Goal: Information Seeking & Learning: Learn about a topic

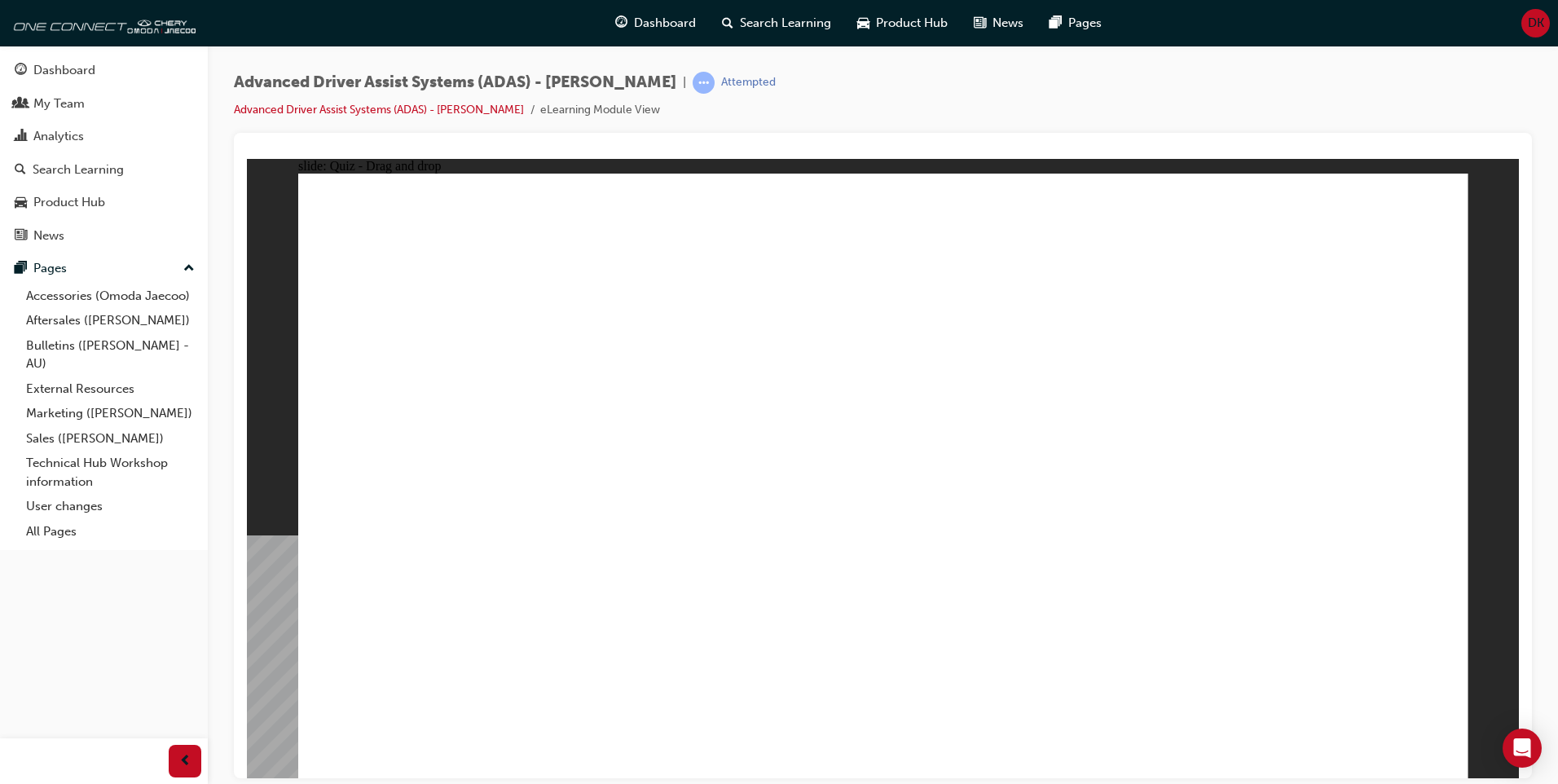
drag, startPoint x: 247, startPoint y: 158, endPoint x: 888, endPoint y: 599, distance: 778.1
drag, startPoint x: 1127, startPoint y: 541, endPoint x: 762, endPoint y: 562, distance: 365.6
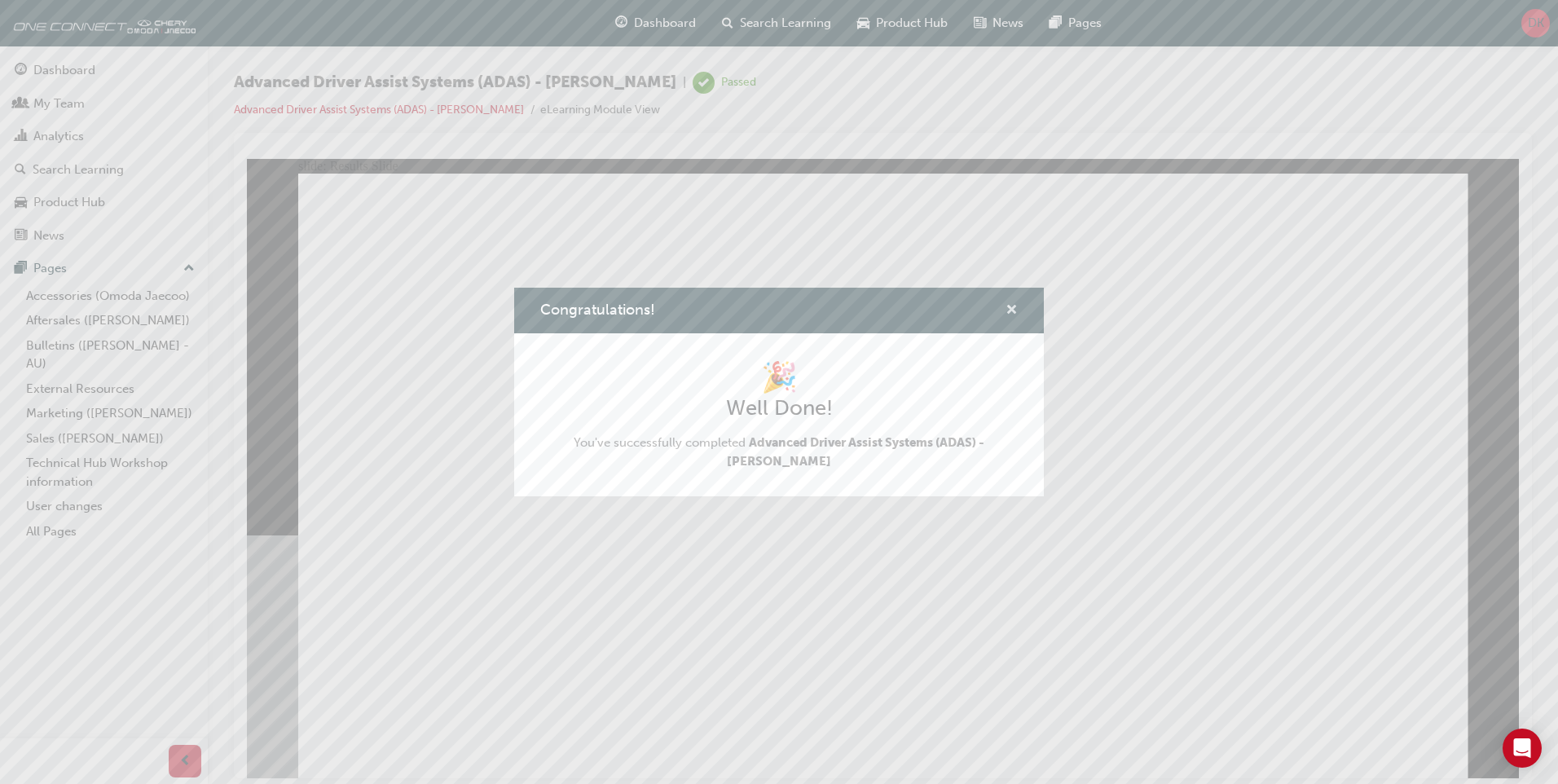
click at [1016, 313] on span "cross-icon" at bounding box center [1011, 311] width 13 height 14
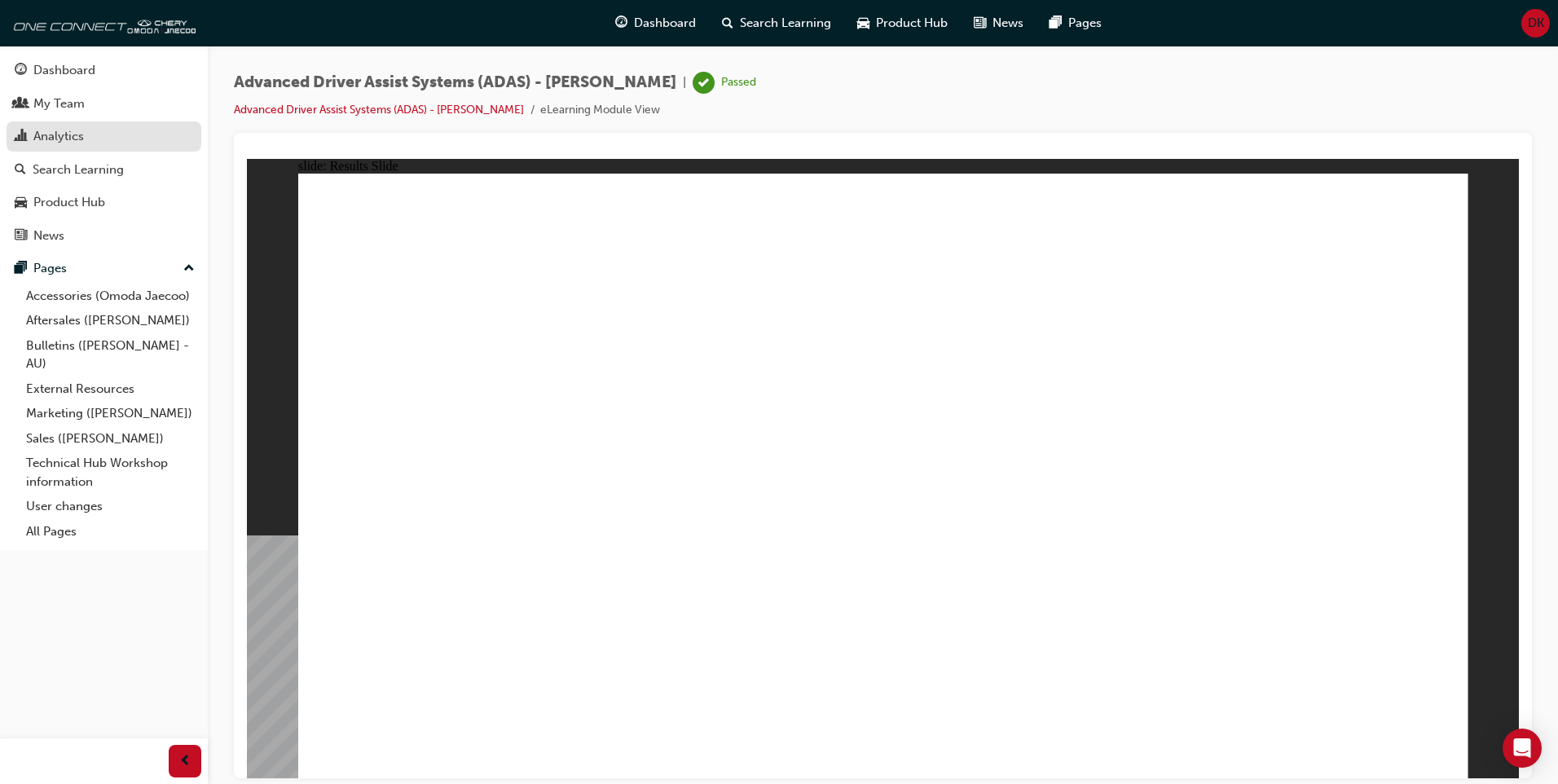
click at [106, 141] on div "Analytics" at bounding box center [104, 136] width 179 height 20
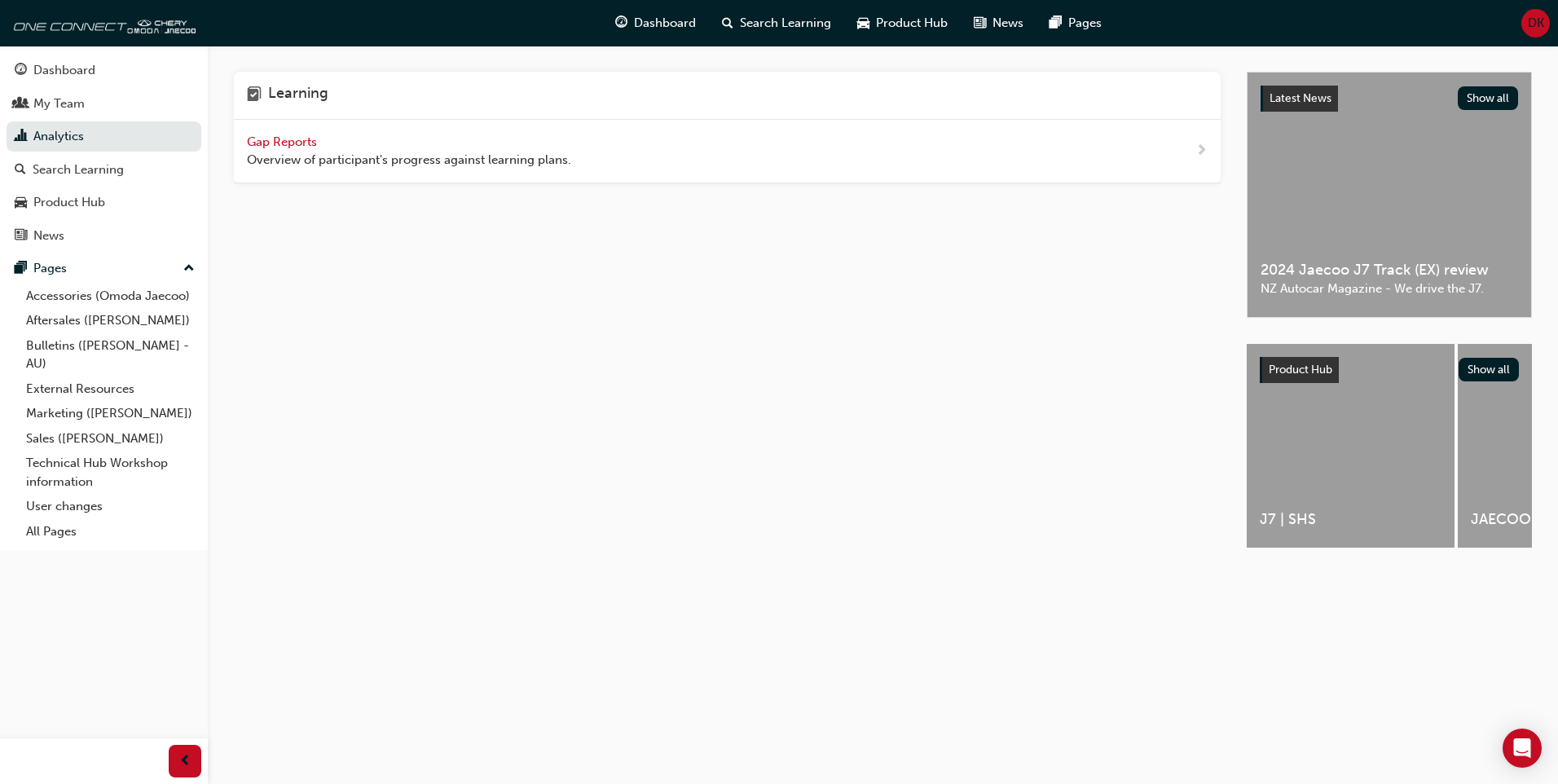
click at [272, 140] on span "Gap Reports" at bounding box center [283, 141] width 73 height 14
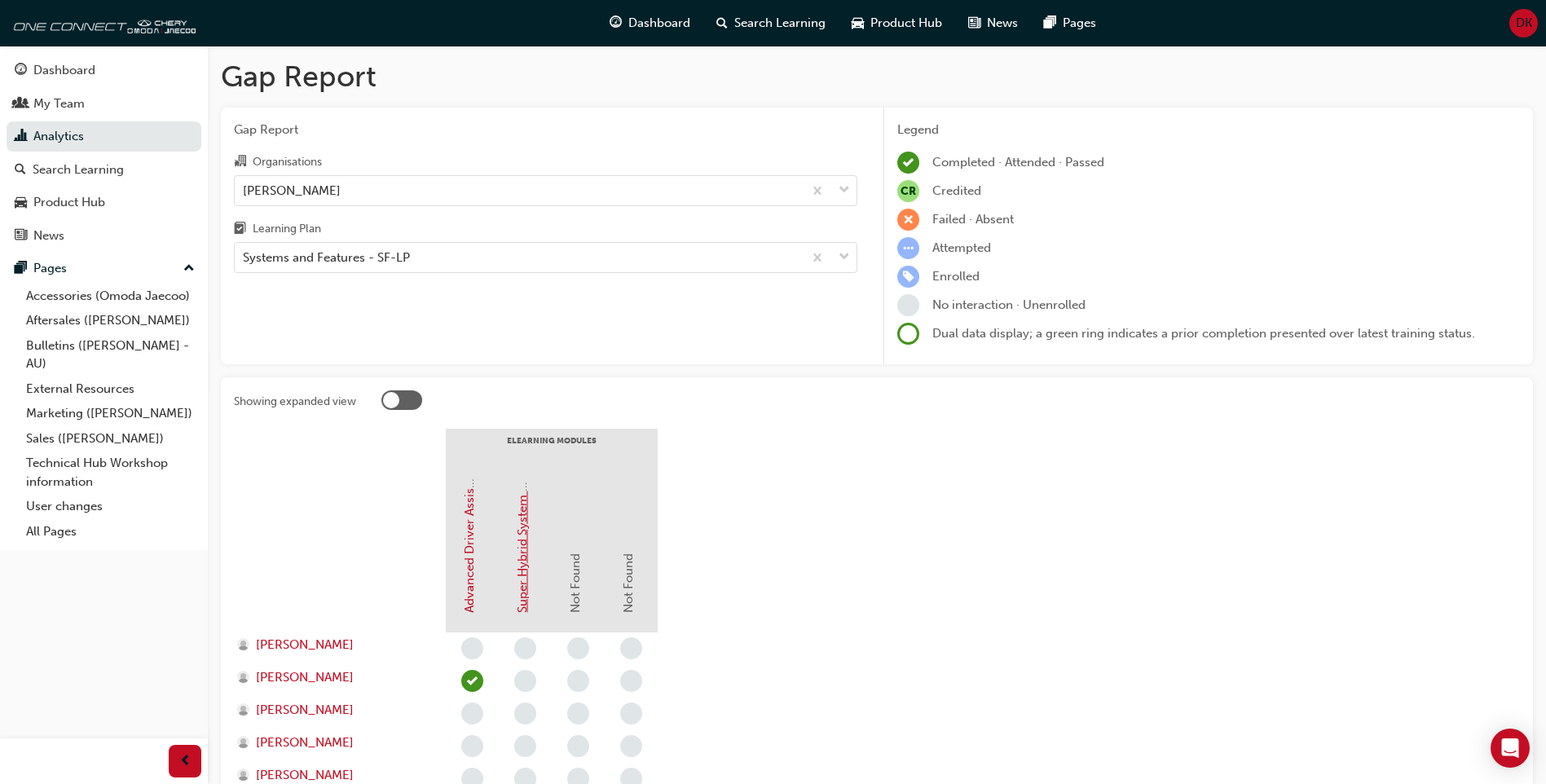
click at [523, 518] on link "Super Hybrid System (SHS)" at bounding box center [522, 537] width 14 height 152
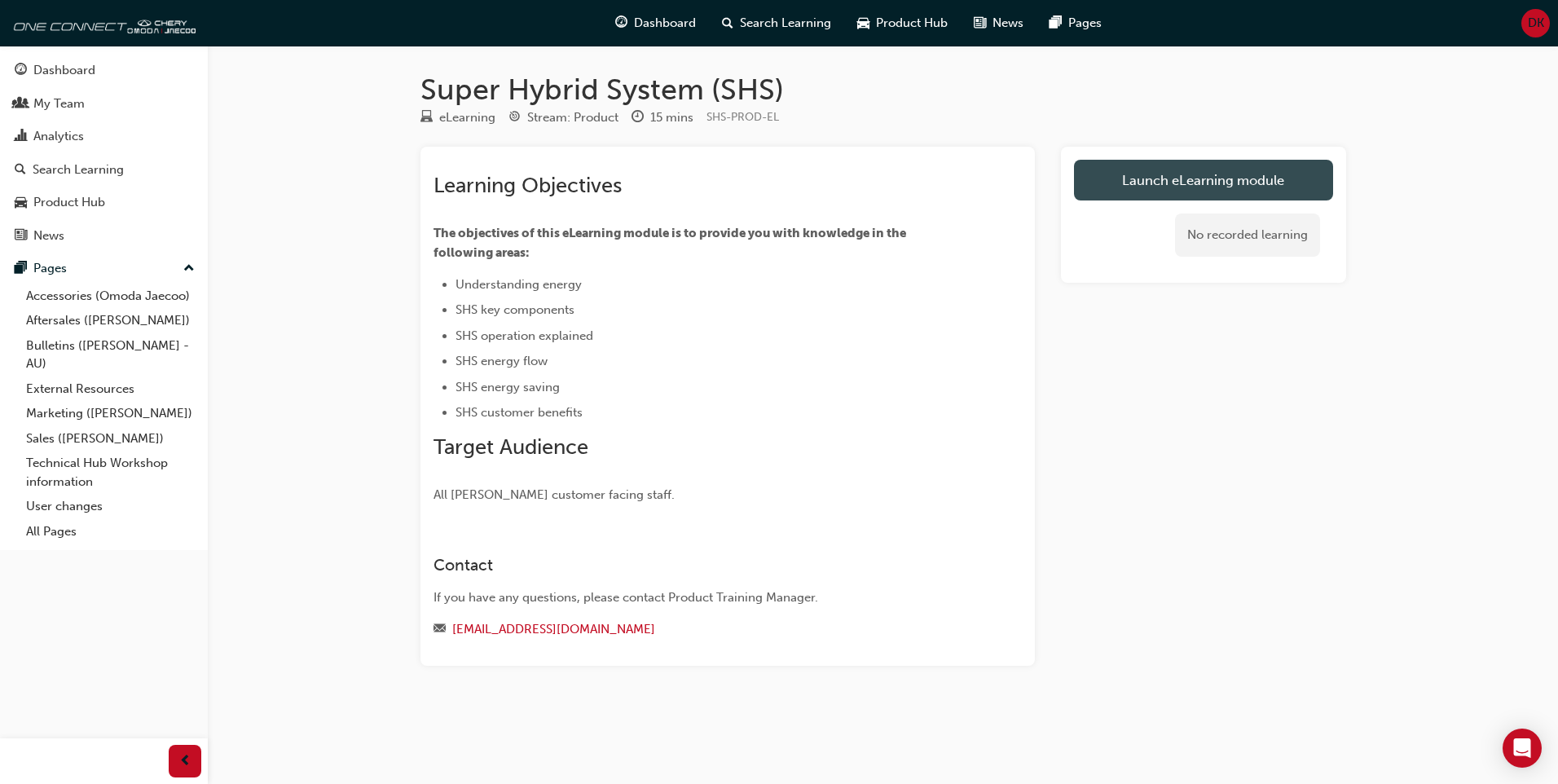
click at [1132, 173] on link "Launch eLearning module" at bounding box center [1203, 180] width 259 height 40
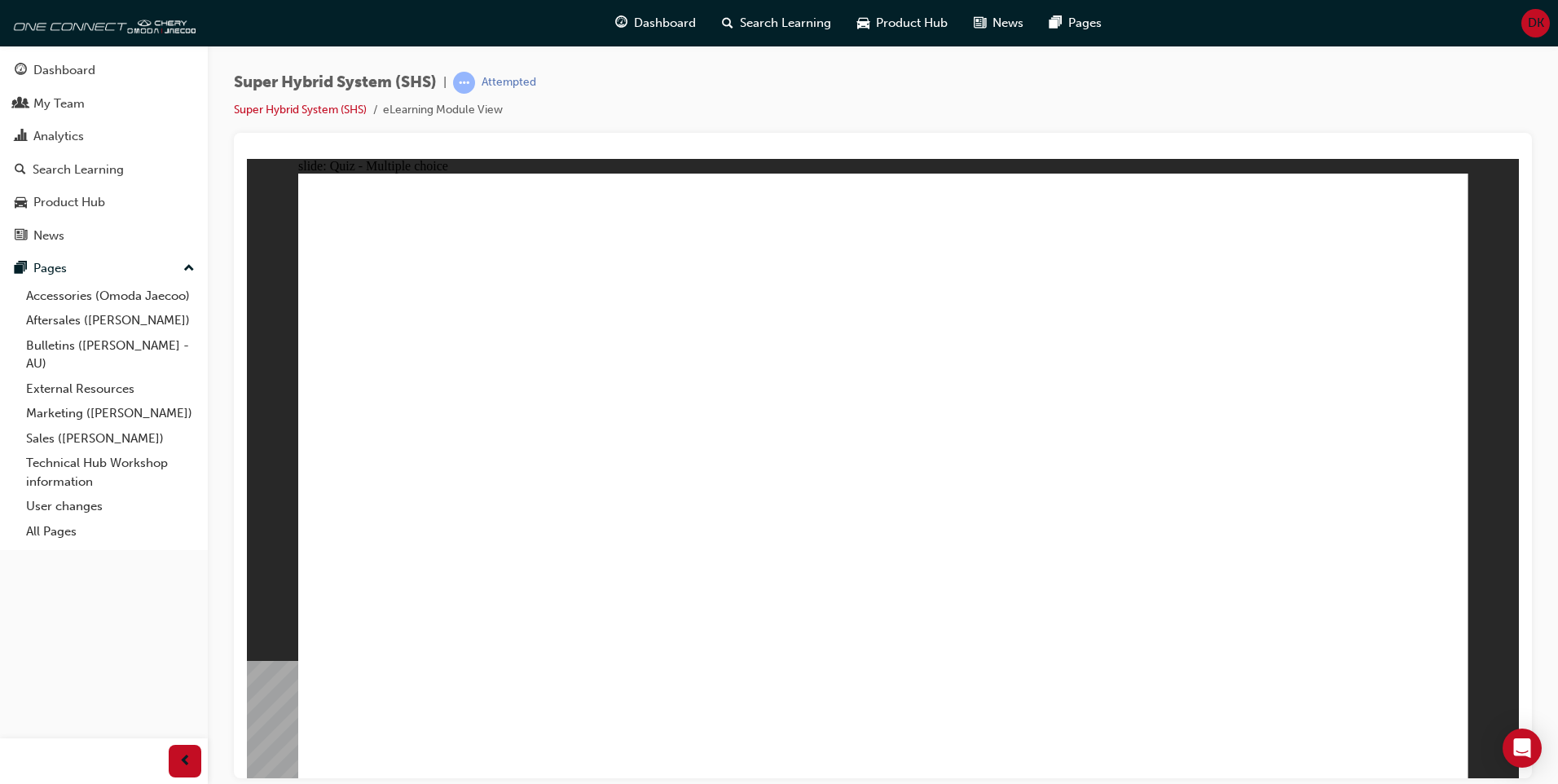
radio input "true"
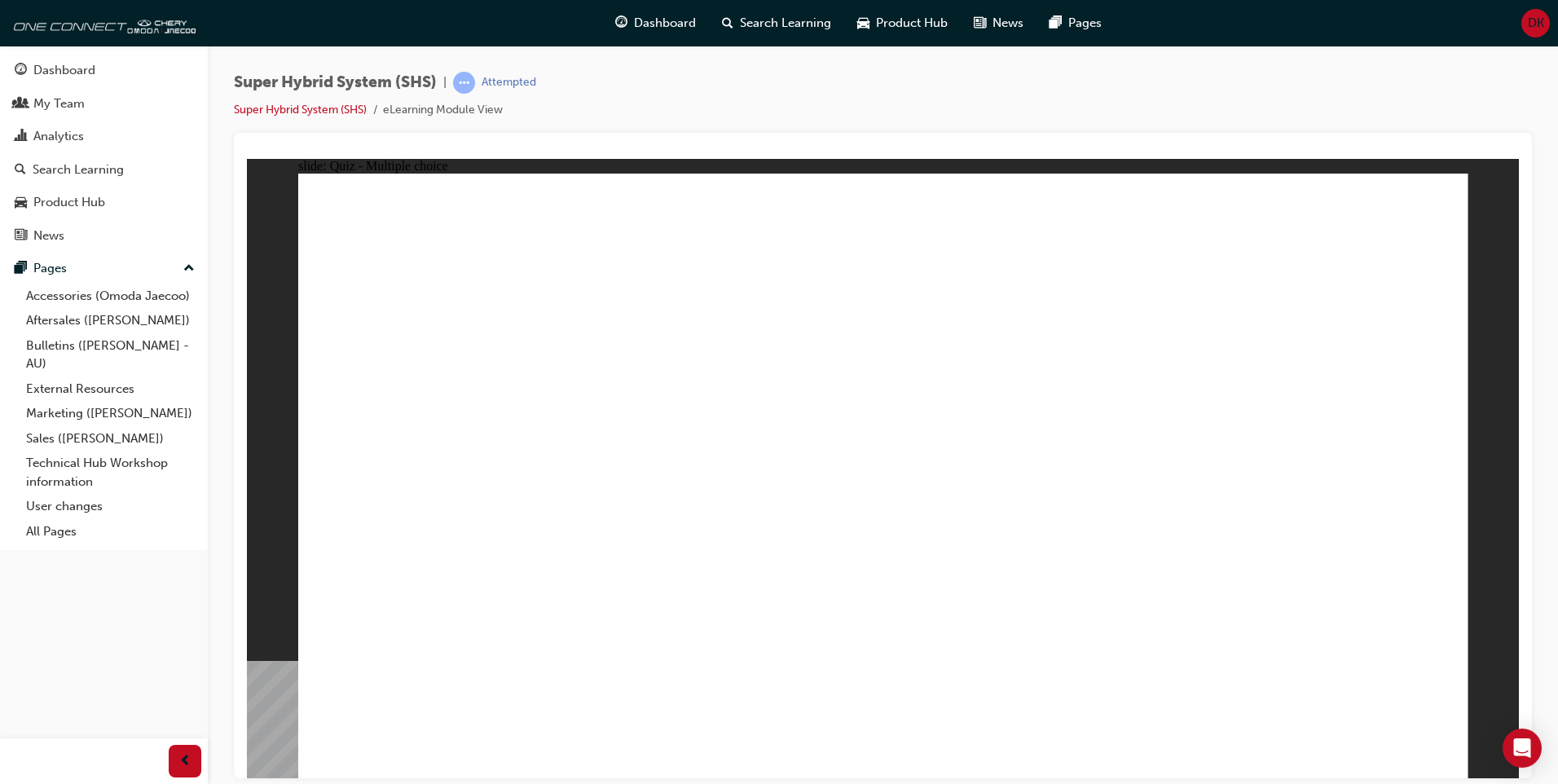
radio input "true"
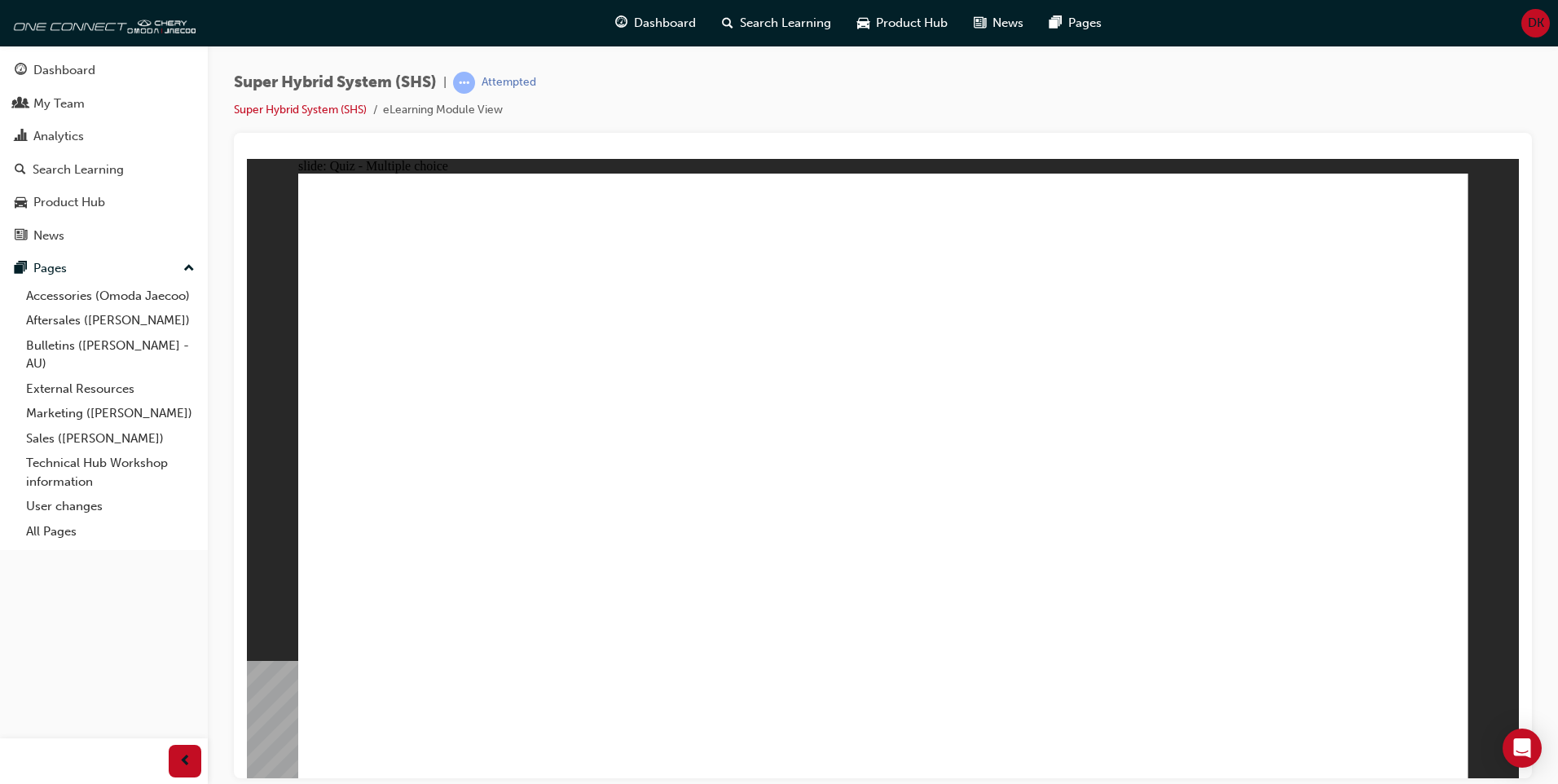
radio input "true"
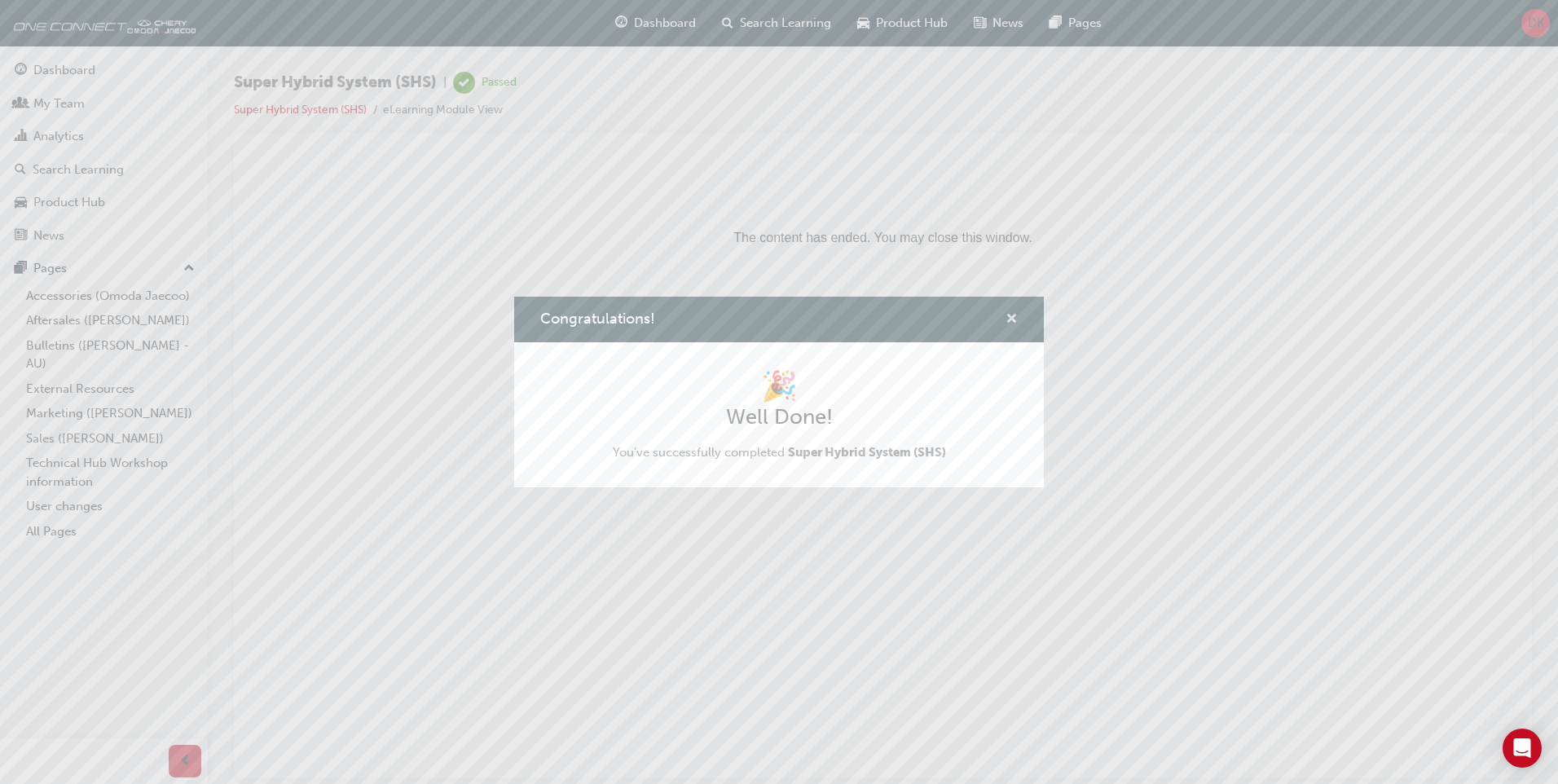
click at [1006, 317] on span "cross-icon" at bounding box center [1011, 320] width 13 height 14
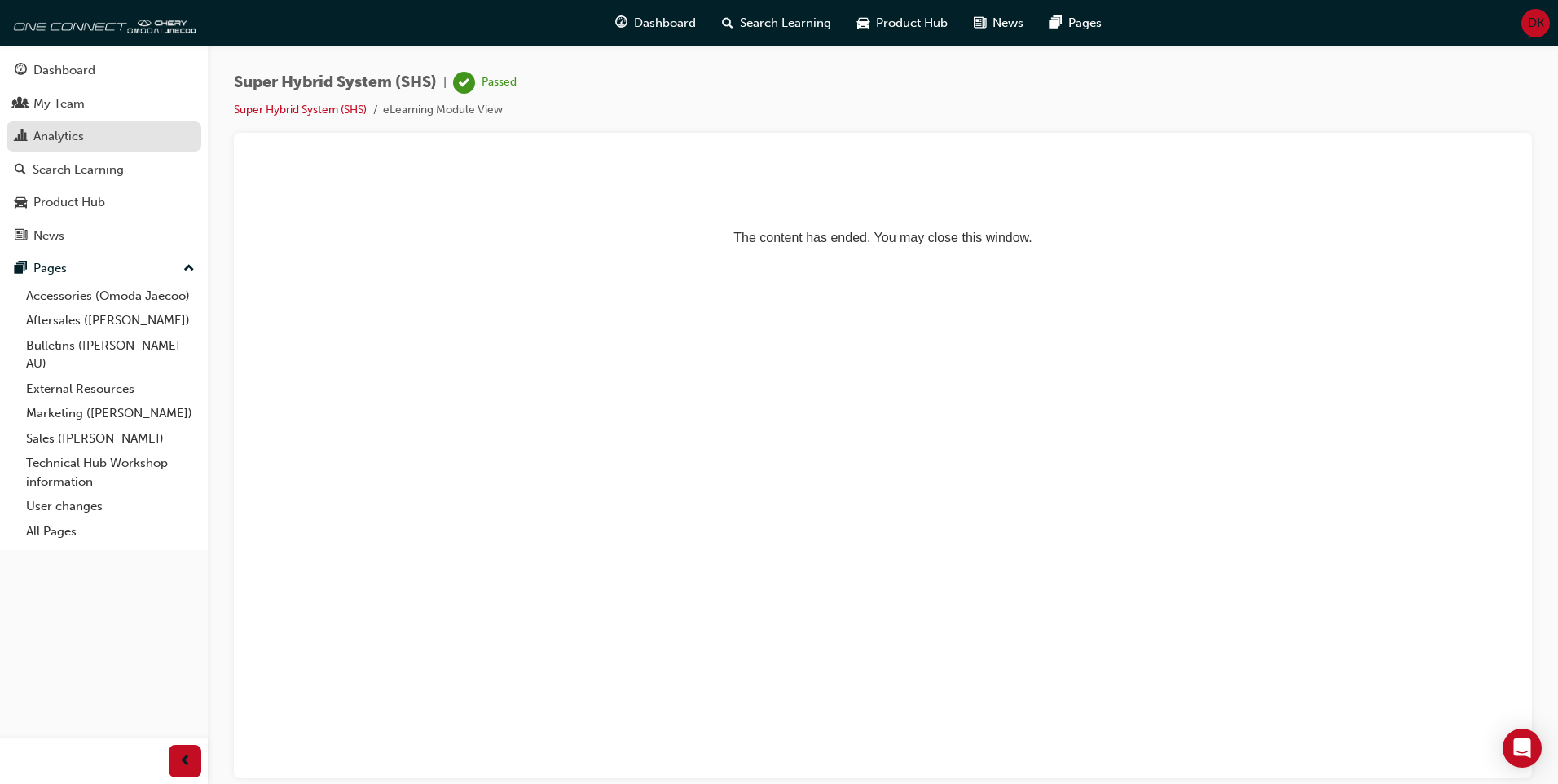
click at [86, 146] on div "Analytics" at bounding box center [104, 136] width 179 height 20
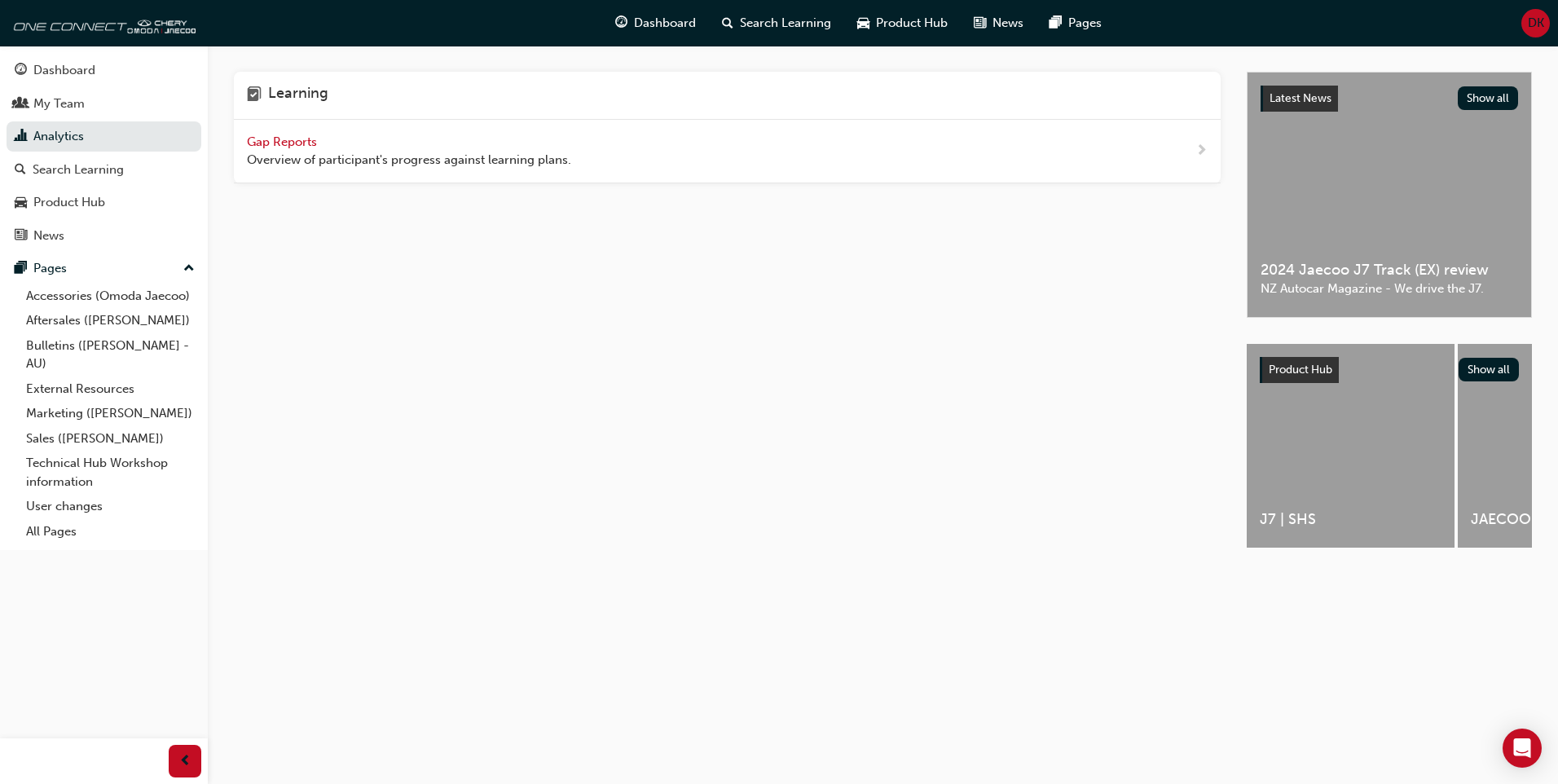
click at [280, 144] on span "Gap Reports" at bounding box center [283, 141] width 73 height 14
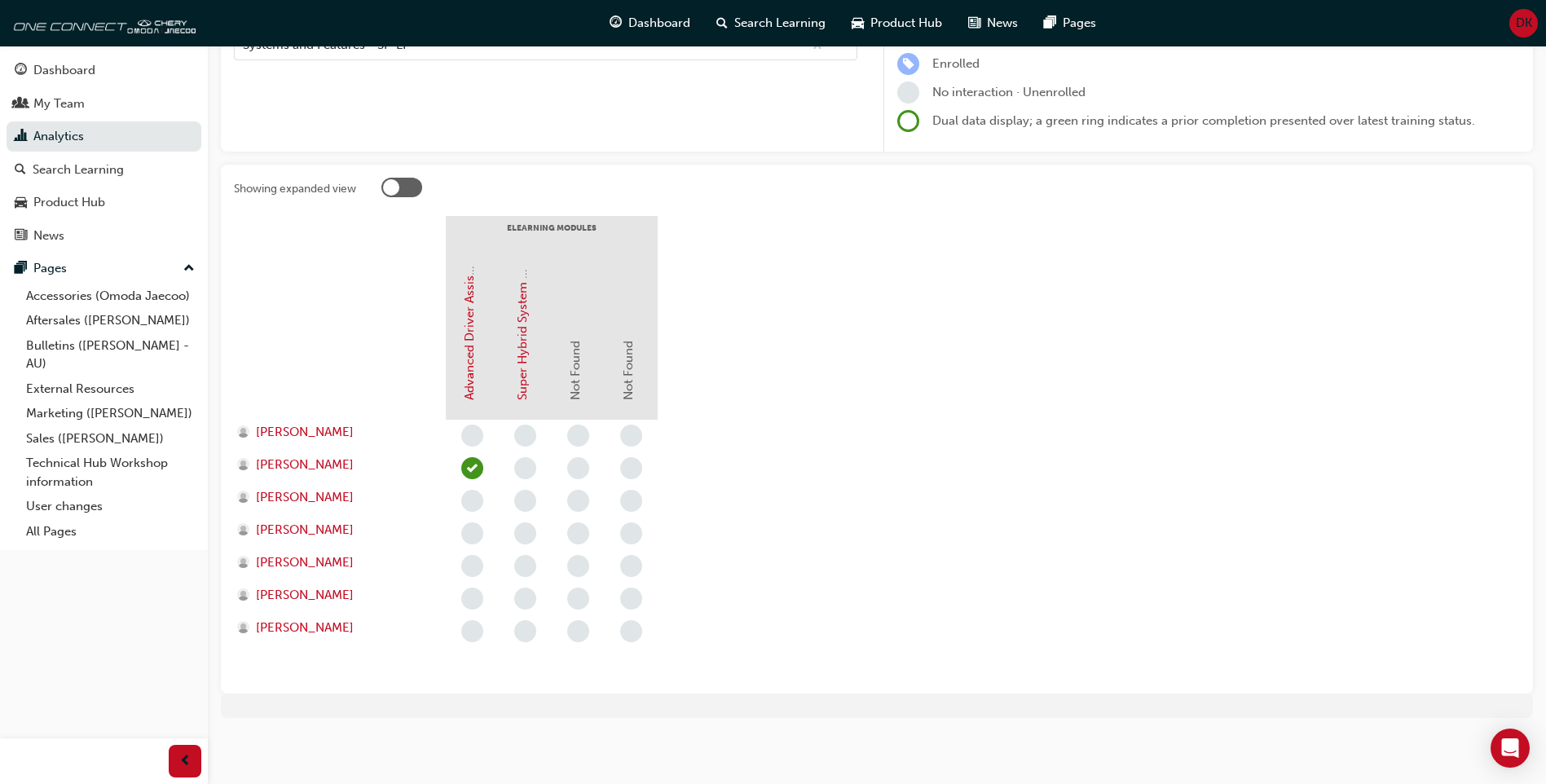
scroll to position [213, 0]
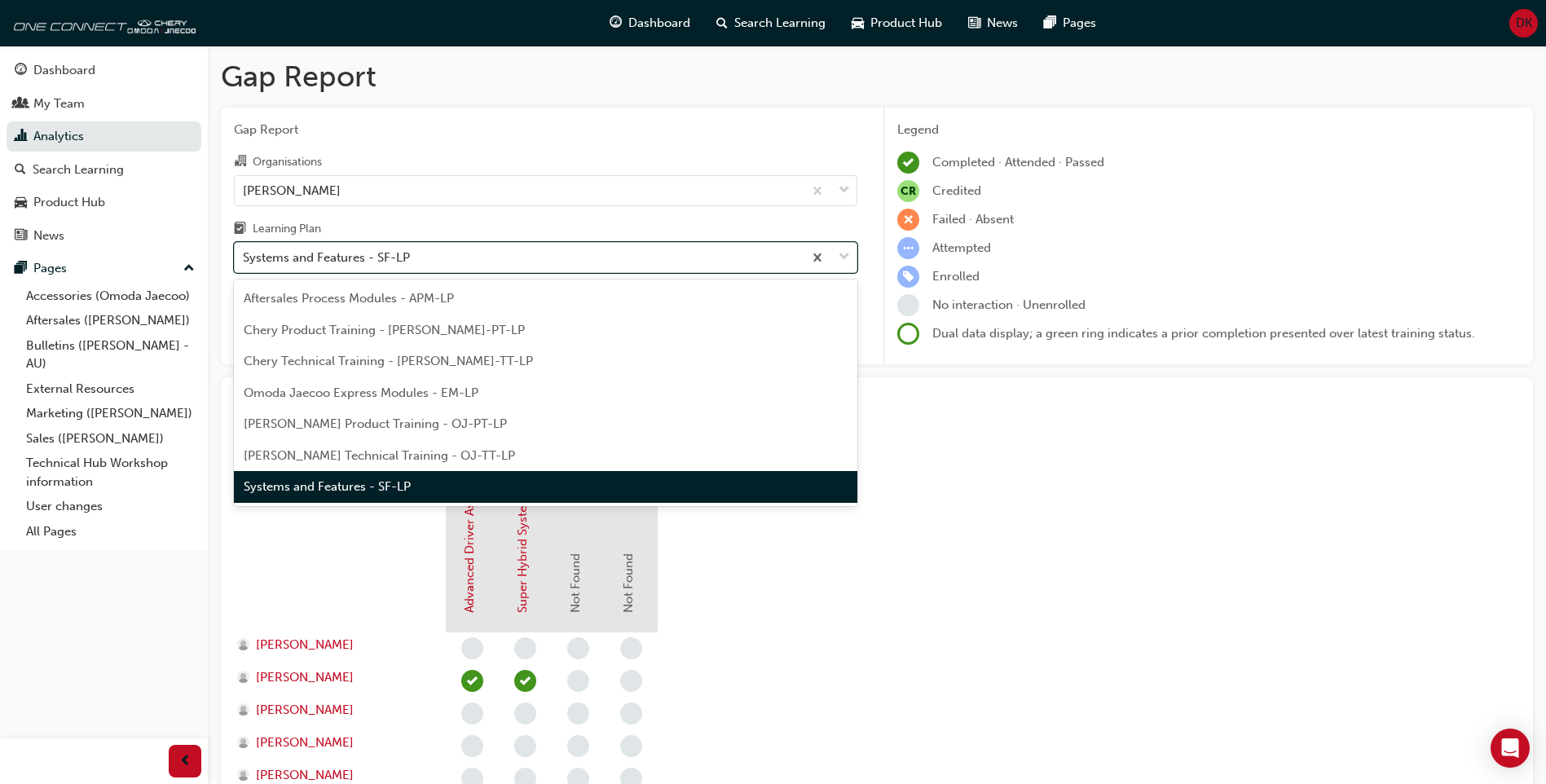
click at [428, 247] on div "Systems and Features - SF-LP" at bounding box center [519, 258] width 568 height 29
click at [244, 250] on input "Learning Plan option Systems and Features - SF-LP focused, 7 of 7. 7 results av…" at bounding box center [243, 257] width 2 height 13
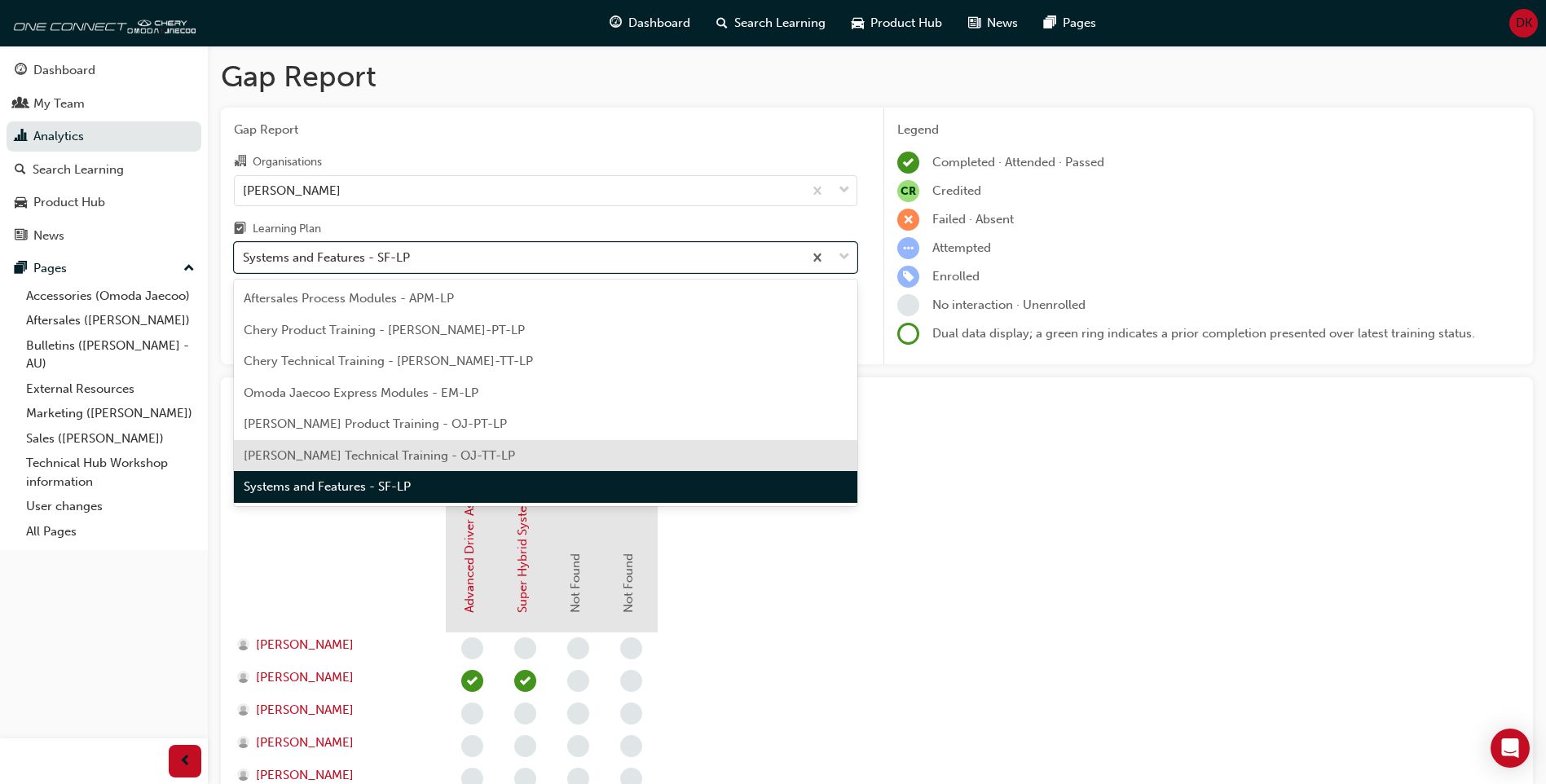
click at [421, 453] on span "[PERSON_NAME] Technical Training - OJ-TT-LP" at bounding box center [379, 455] width 271 height 14
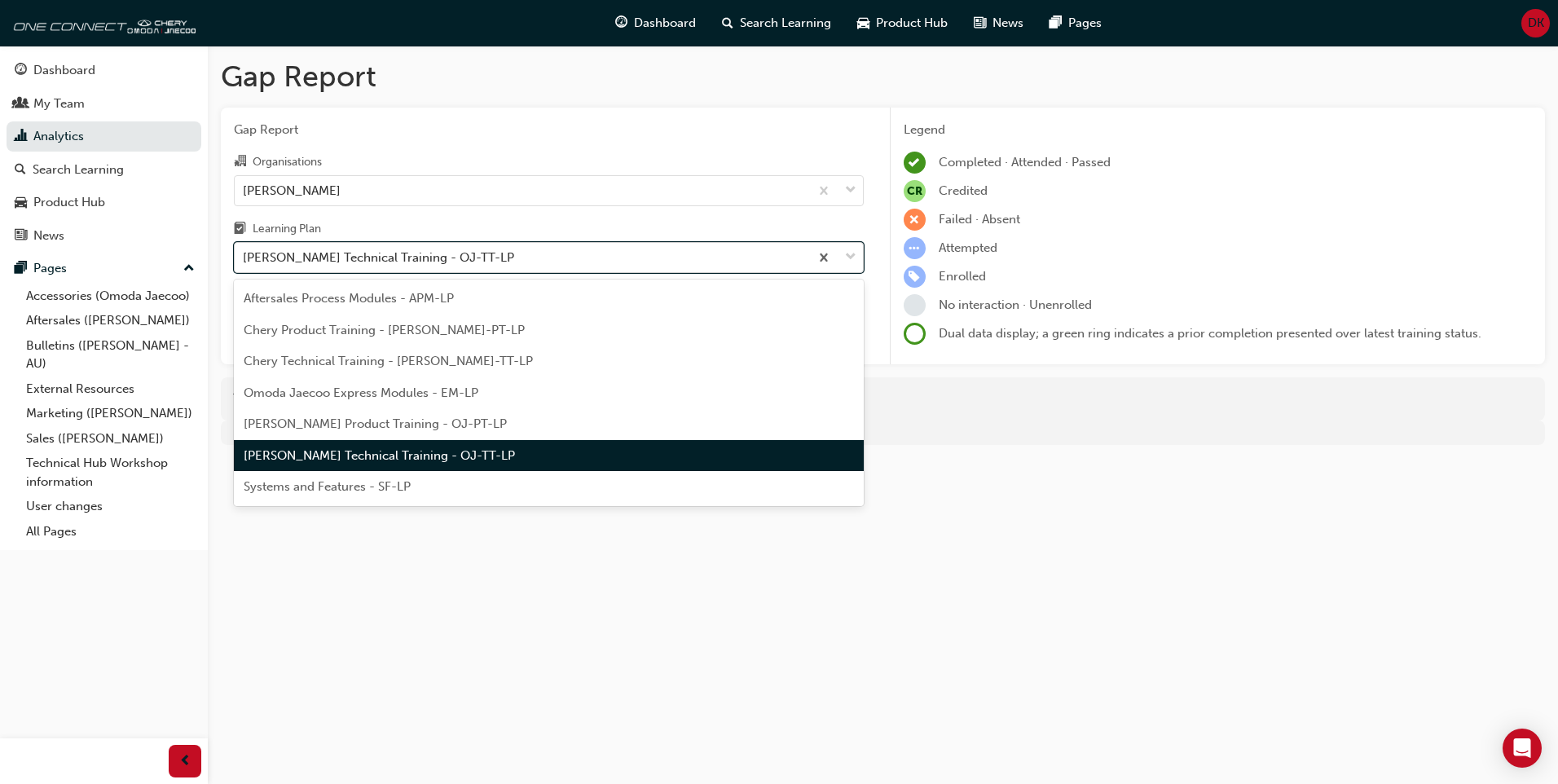
click at [533, 263] on div "[PERSON_NAME] Technical Training - OJ-TT-LP" at bounding box center [522, 258] width 574 height 29
click at [244, 263] on input "Learning Plan option Omoda Jaecoo Technical Training - OJ-TT-LP, selected. opti…" at bounding box center [243, 257] width 2 height 13
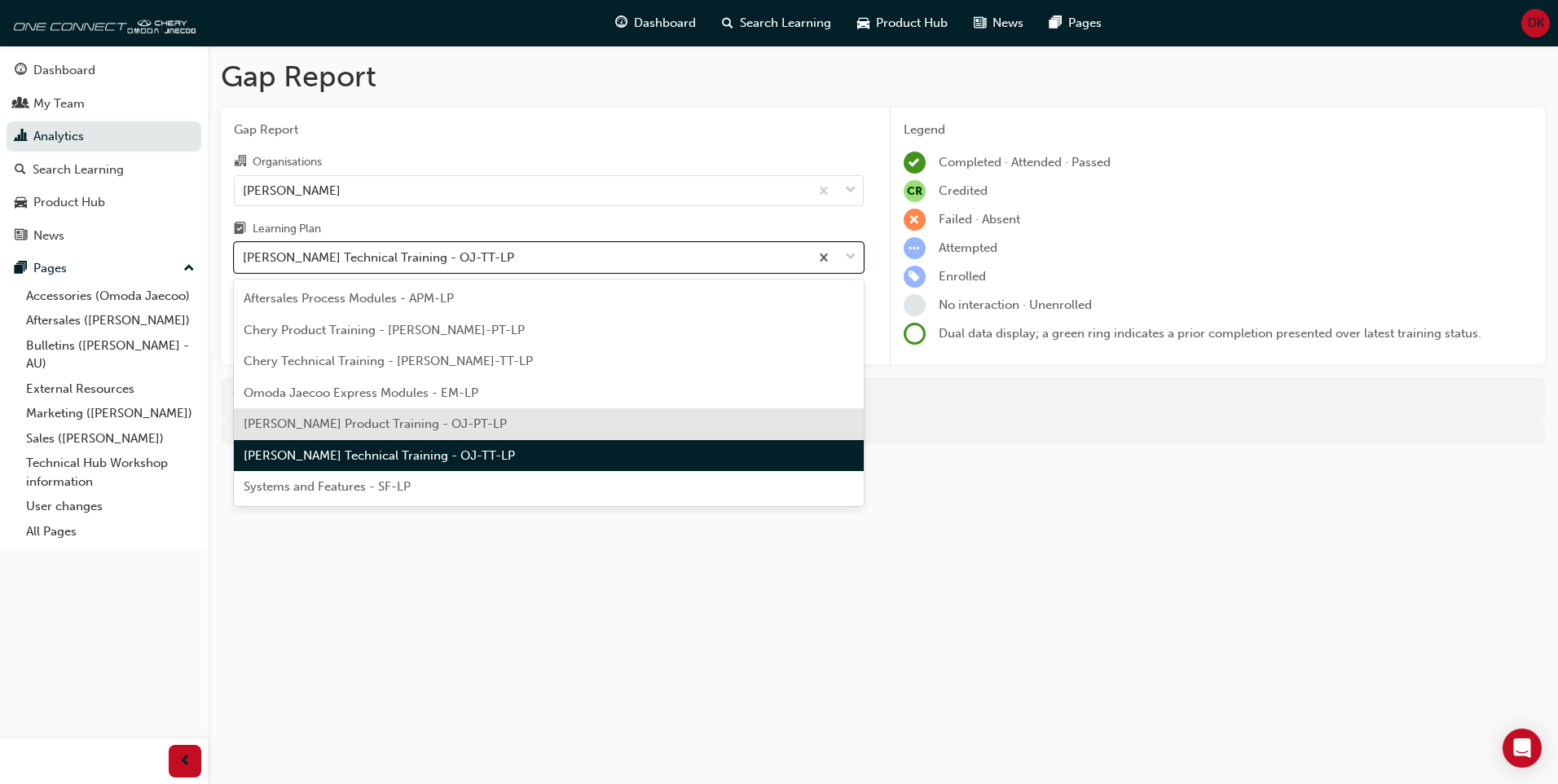
click at [527, 419] on div "[PERSON_NAME] Product Training - OJ-PT-LP" at bounding box center [549, 424] width 630 height 32
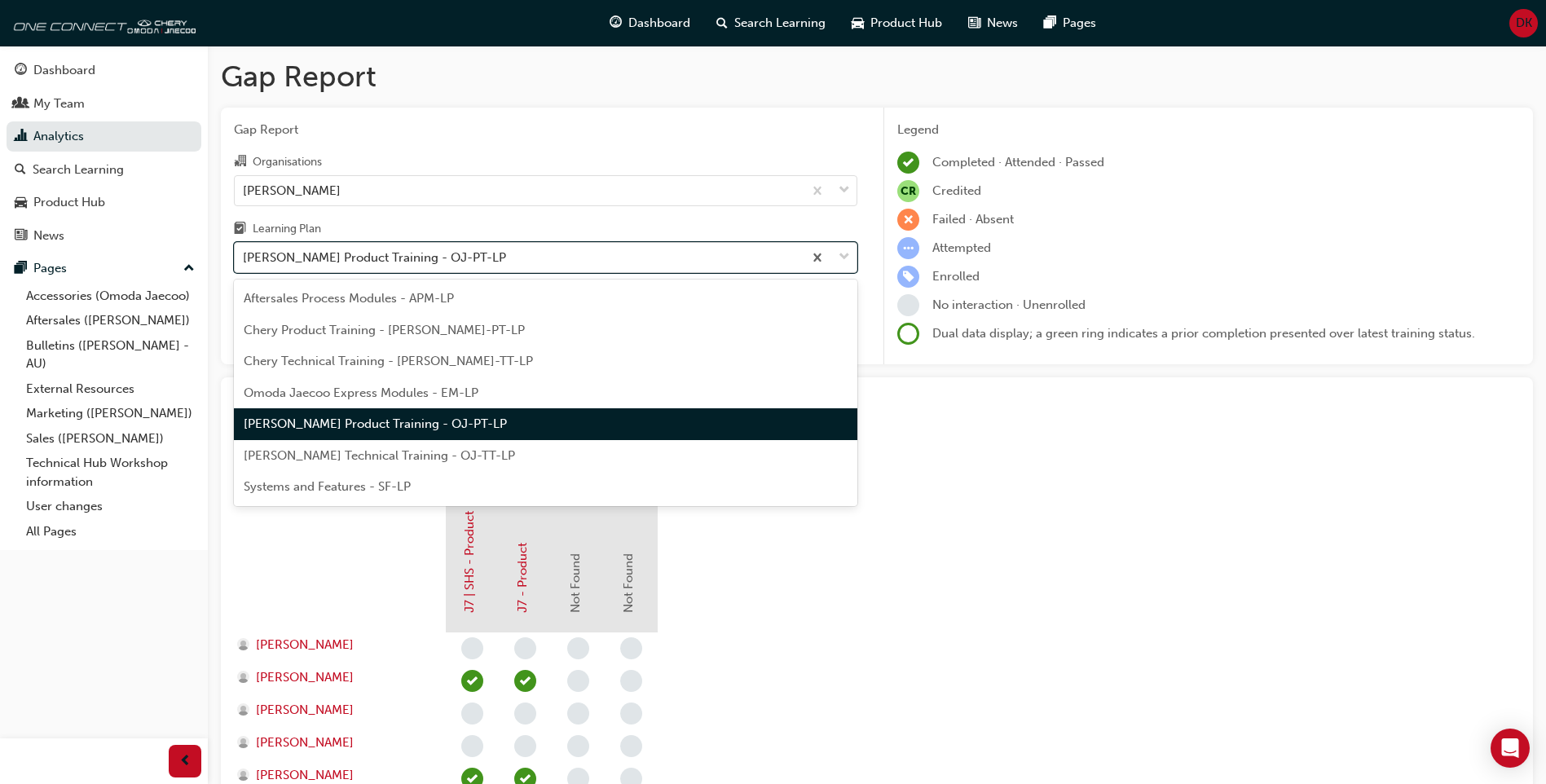
click at [559, 260] on div "[PERSON_NAME] Product Training - OJ-PT-LP" at bounding box center [519, 258] width 568 height 29
click at [244, 260] on input "Learning Plan option [PERSON_NAME] Product Training - OJ-PT-LP, selected. optio…" at bounding box center [243, 257] width 2 height 13
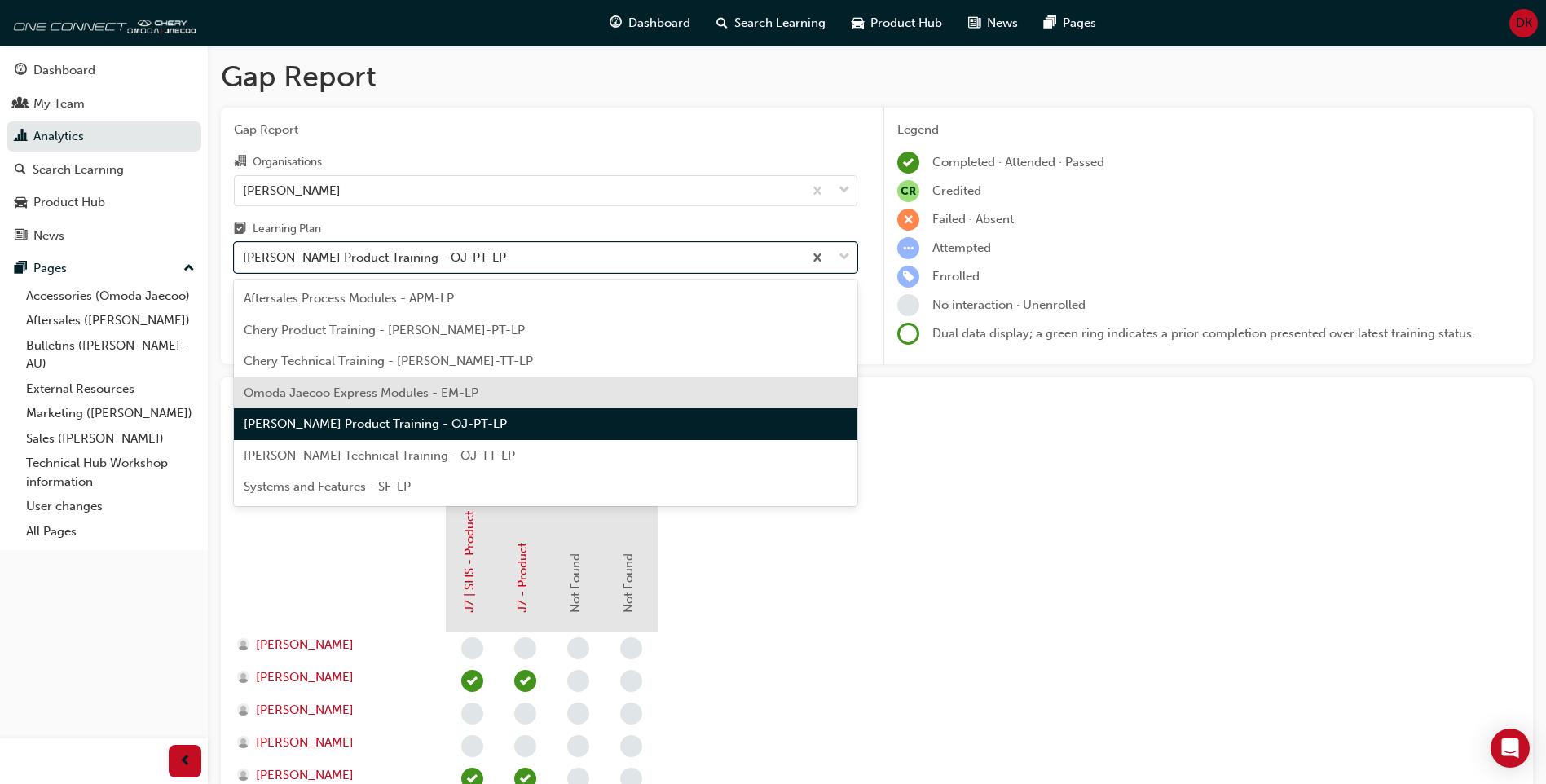
click at [516, 389] on div "Omoda Jaecoo Express Modules - EM-LP" at bounding box center [546, 393] width 623 height 32
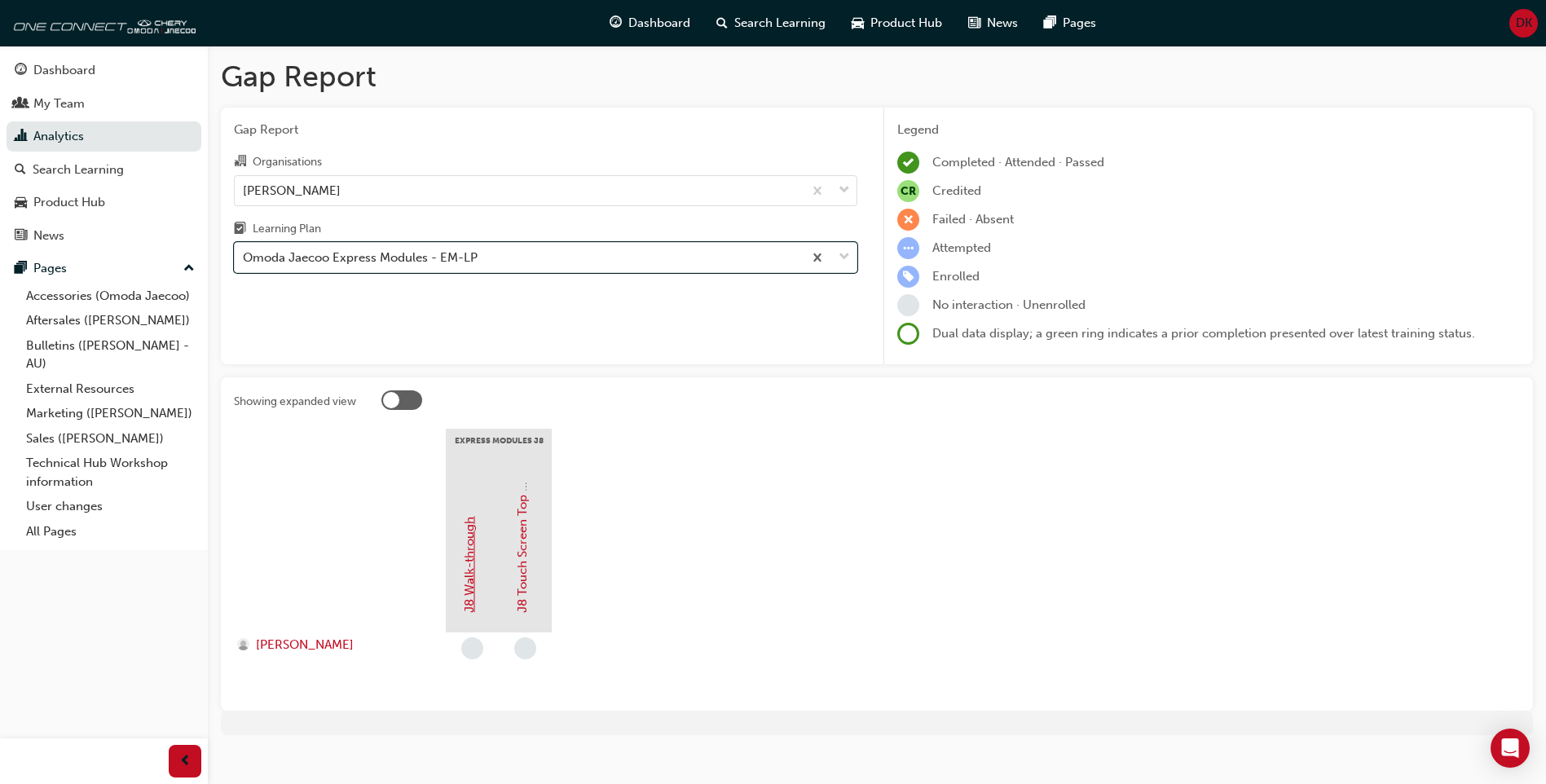
click at [463, 609] on link "J8 Walk-through" at bounding box center [469, 564] width 14 height 96
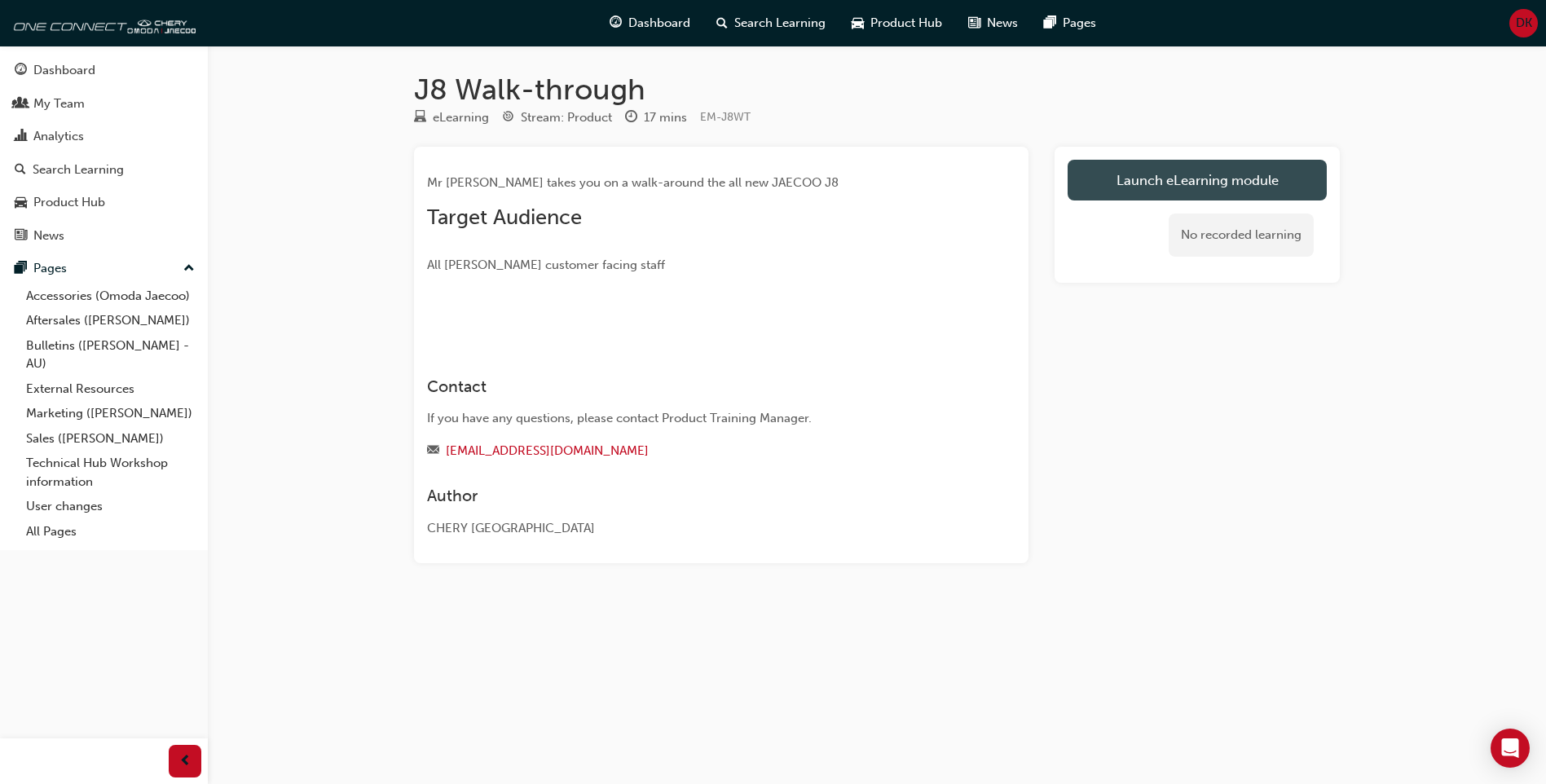
click at [1103, 181] on link "Launch eLearning module" at bounding box center [1197, 180] width 259 height 40
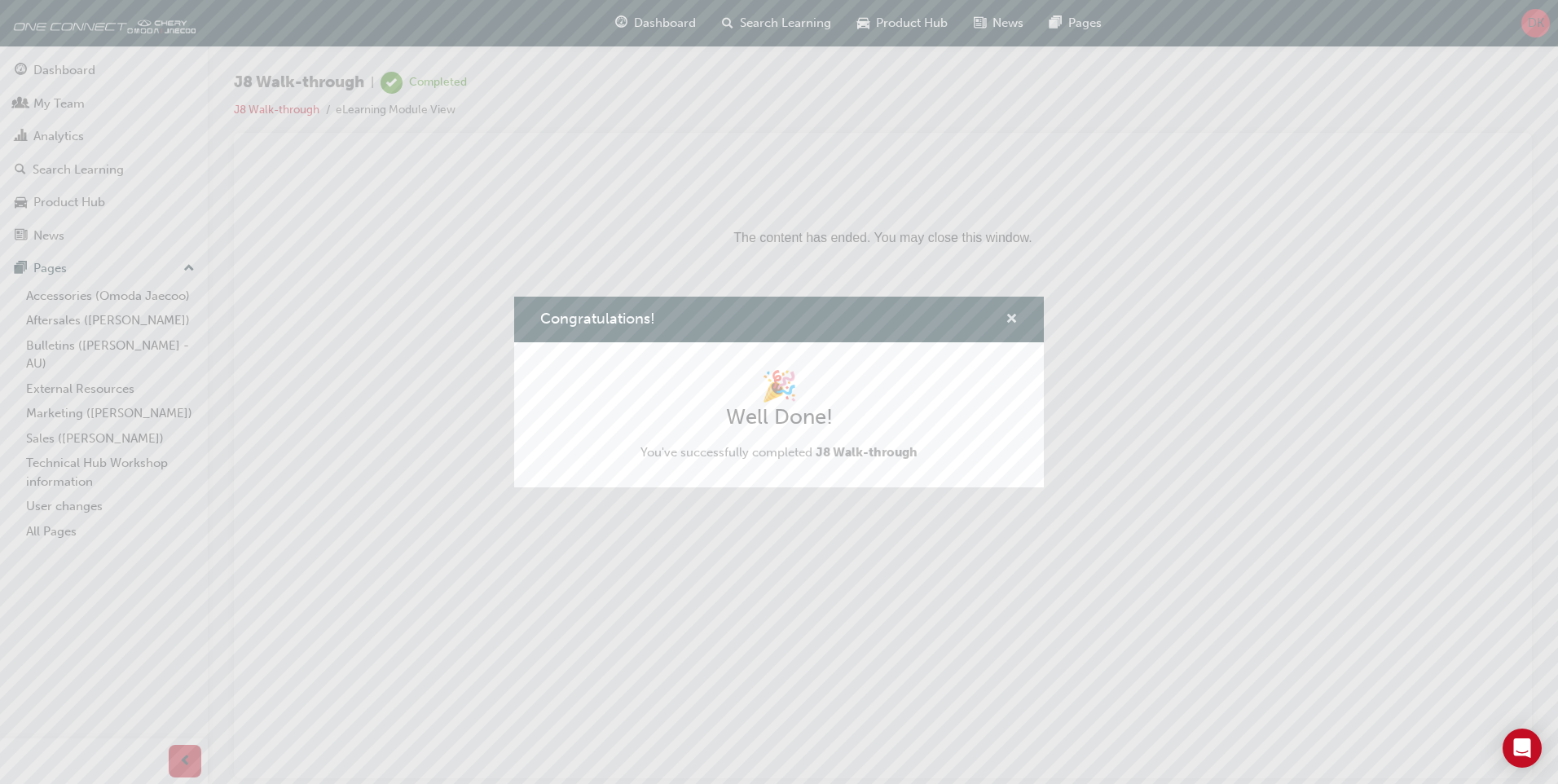
click at [1015, 320] on span "cross-icon" at bounding box center [1011, 320] width 13 height 14
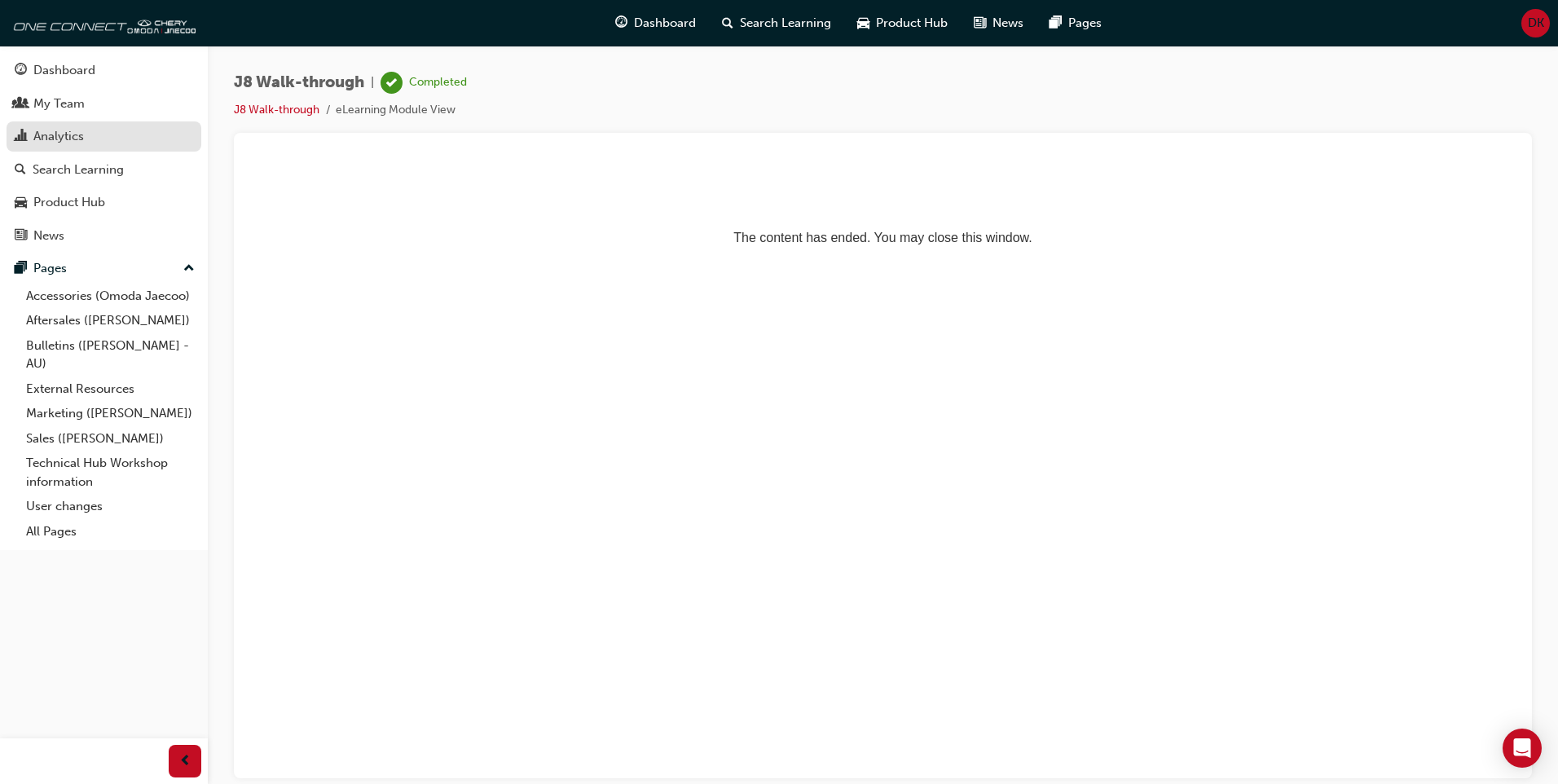
click at [113, 138] on div "Analytics" at bounding box center [104, 136] width 179 height 20
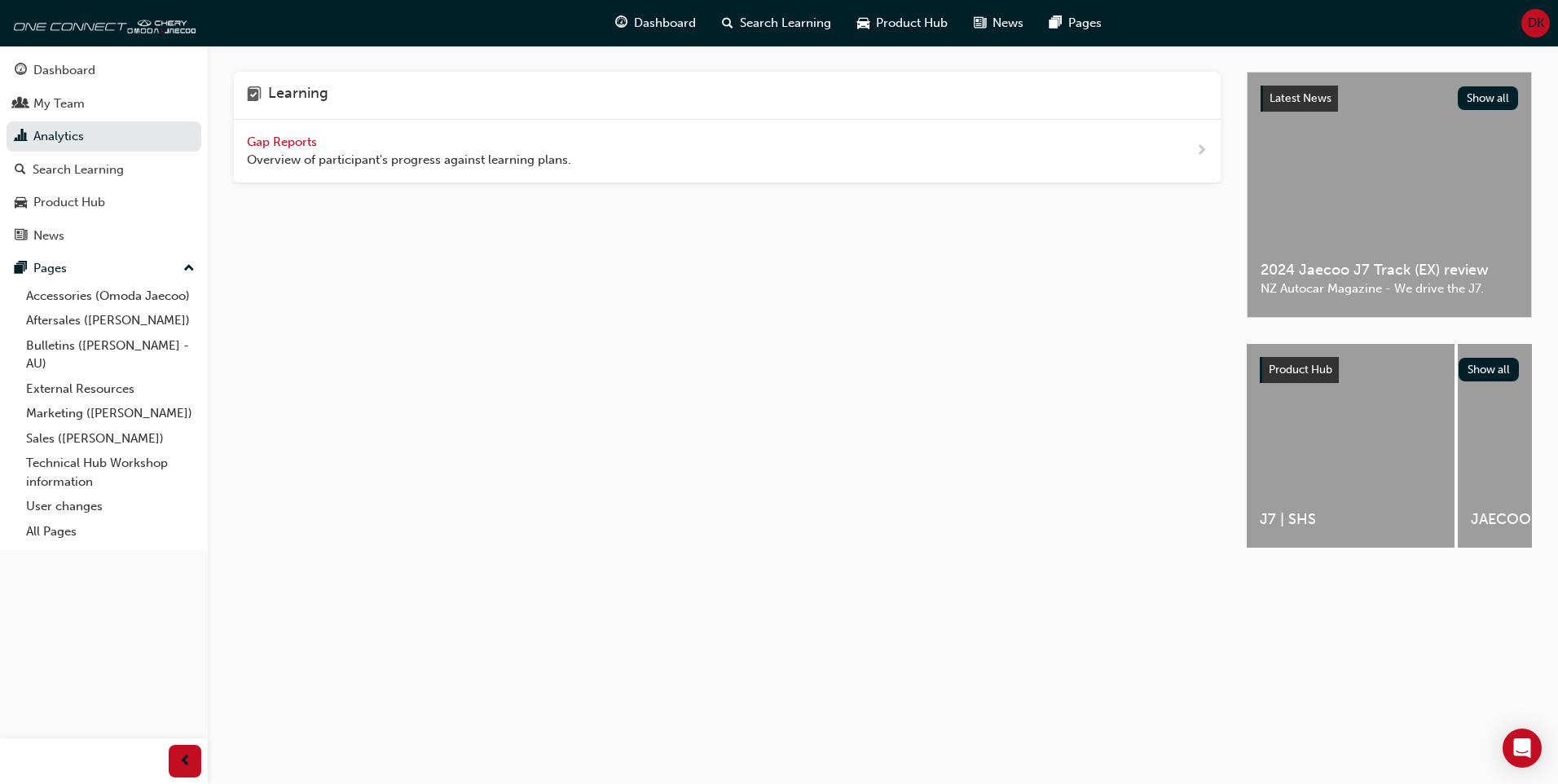
click at [291, 141] on span "Gap Reports" at bounding box center [283, 141] width 73 height 14
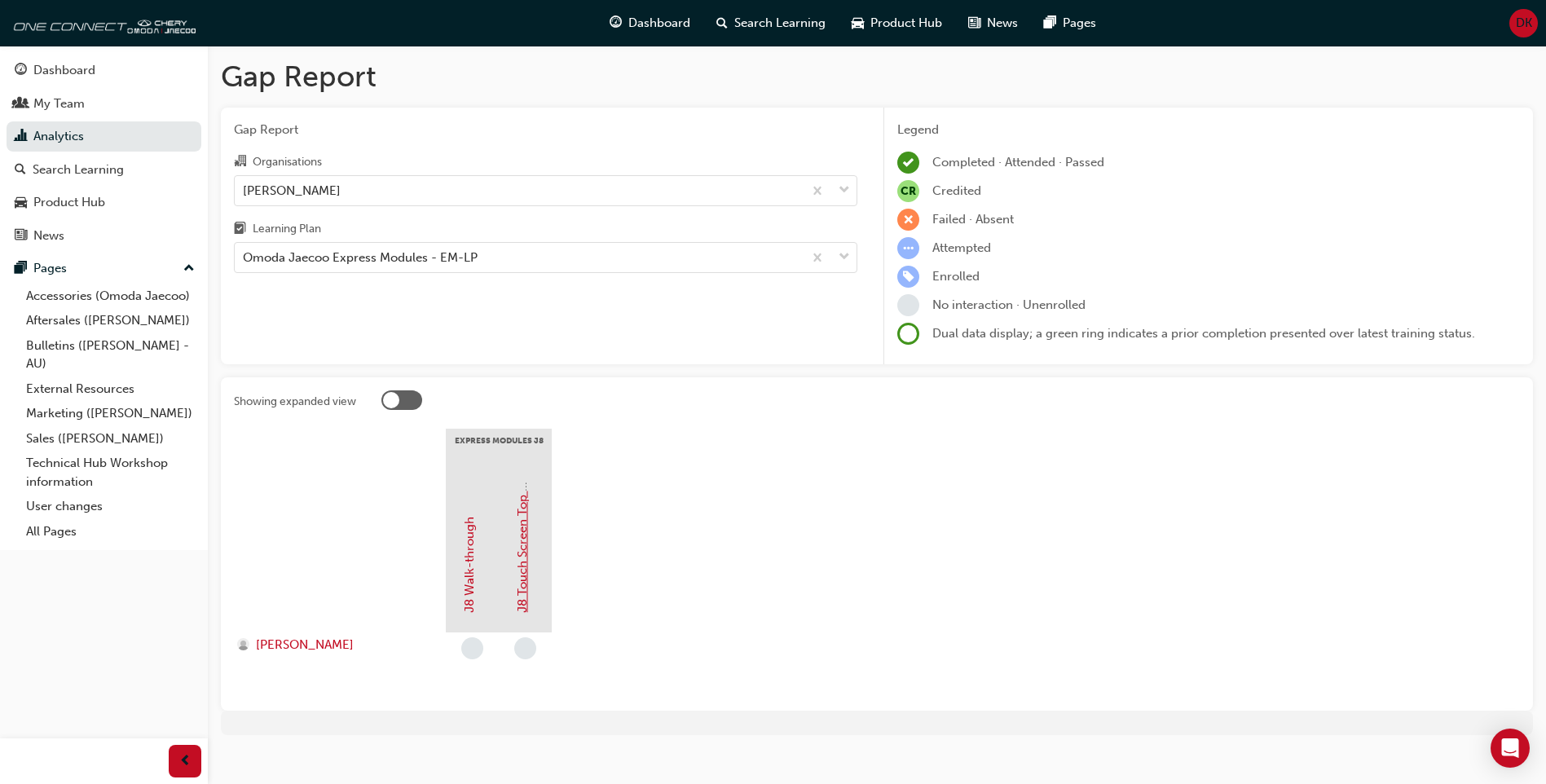
click at [519, 570] on link "J8 Touch Screen Top Tips" at bounding box center [522, 540] width 14 height 145
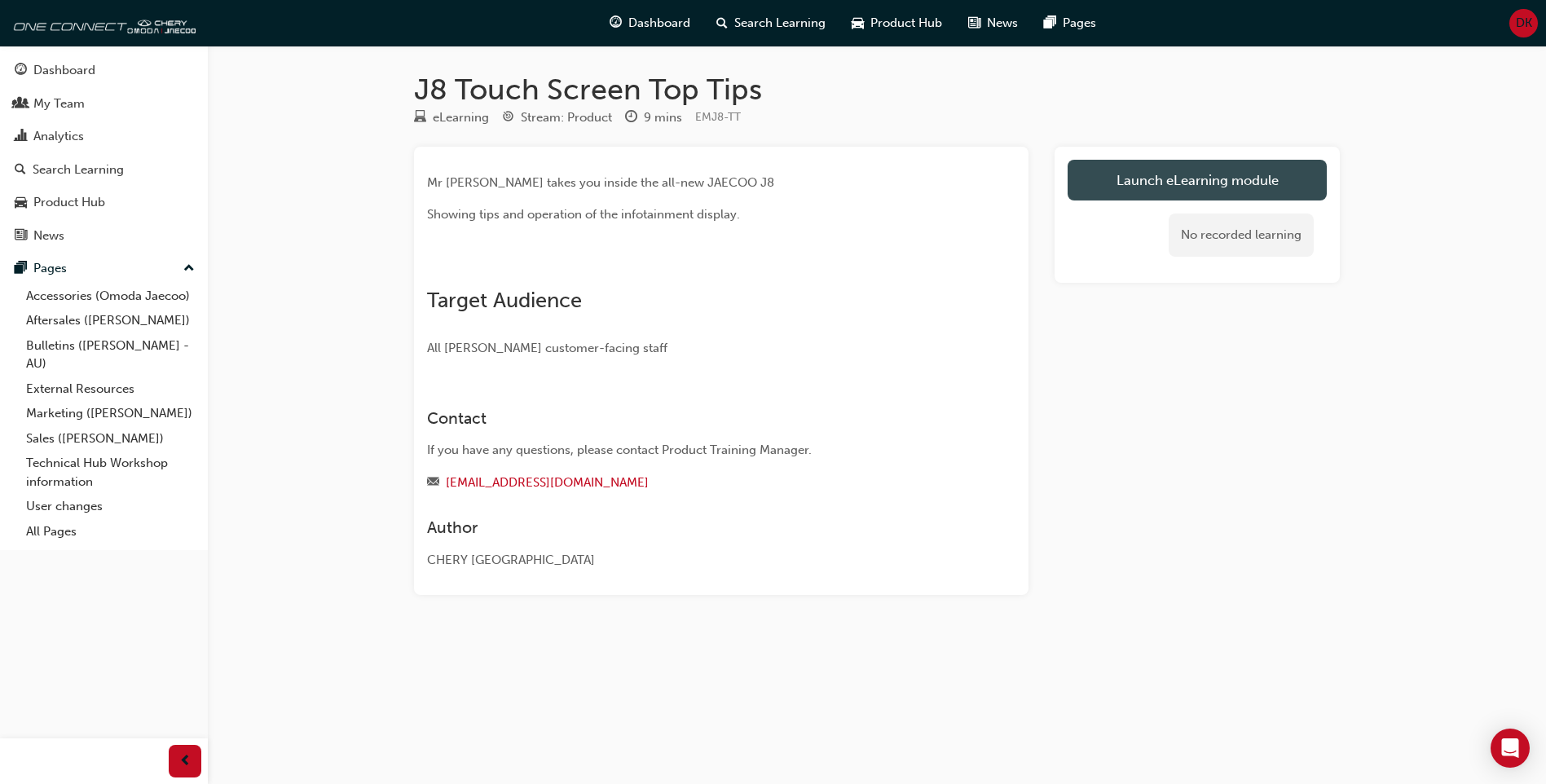
click at [1276, 179] on link "Launch eLearning module" at bounding box center [1197, 180] width 259 height 40
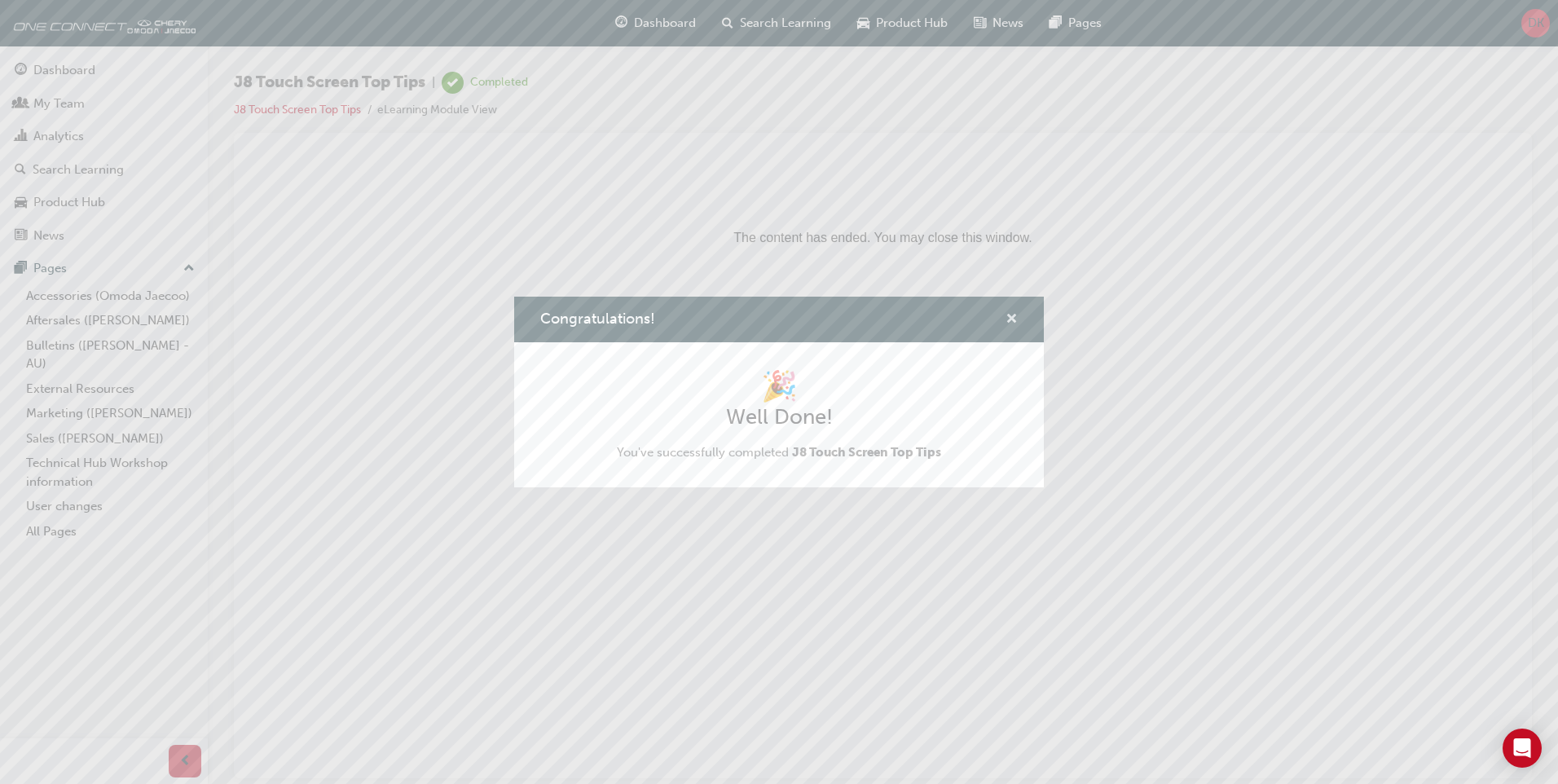
click at [1016, 313] on span "cross-icon" at bounding box center [1011, 320] width 13 height 14
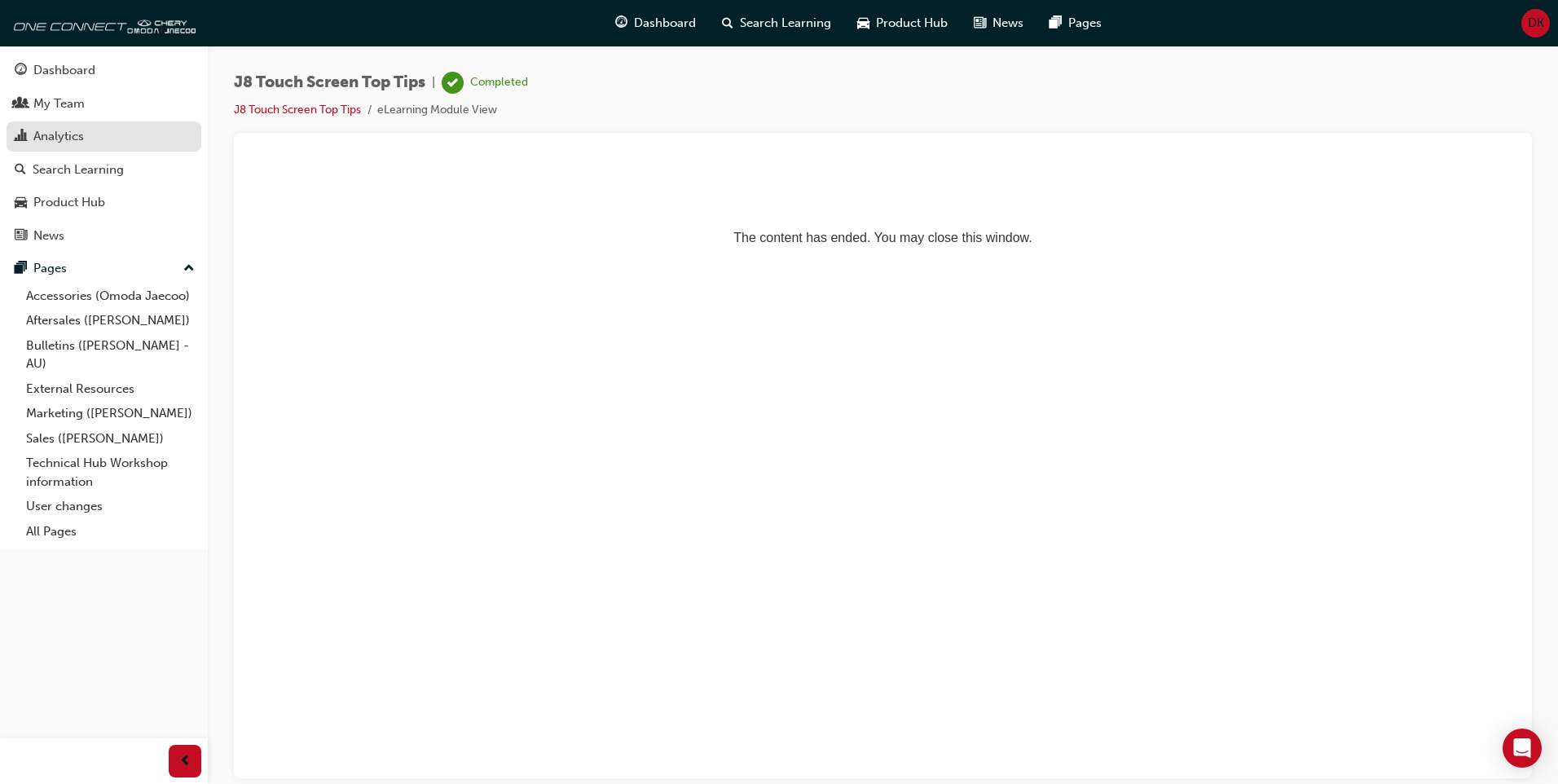
click at [132, 146] on div "Analytics" at bounding box center [104, 136] width 179 height 20
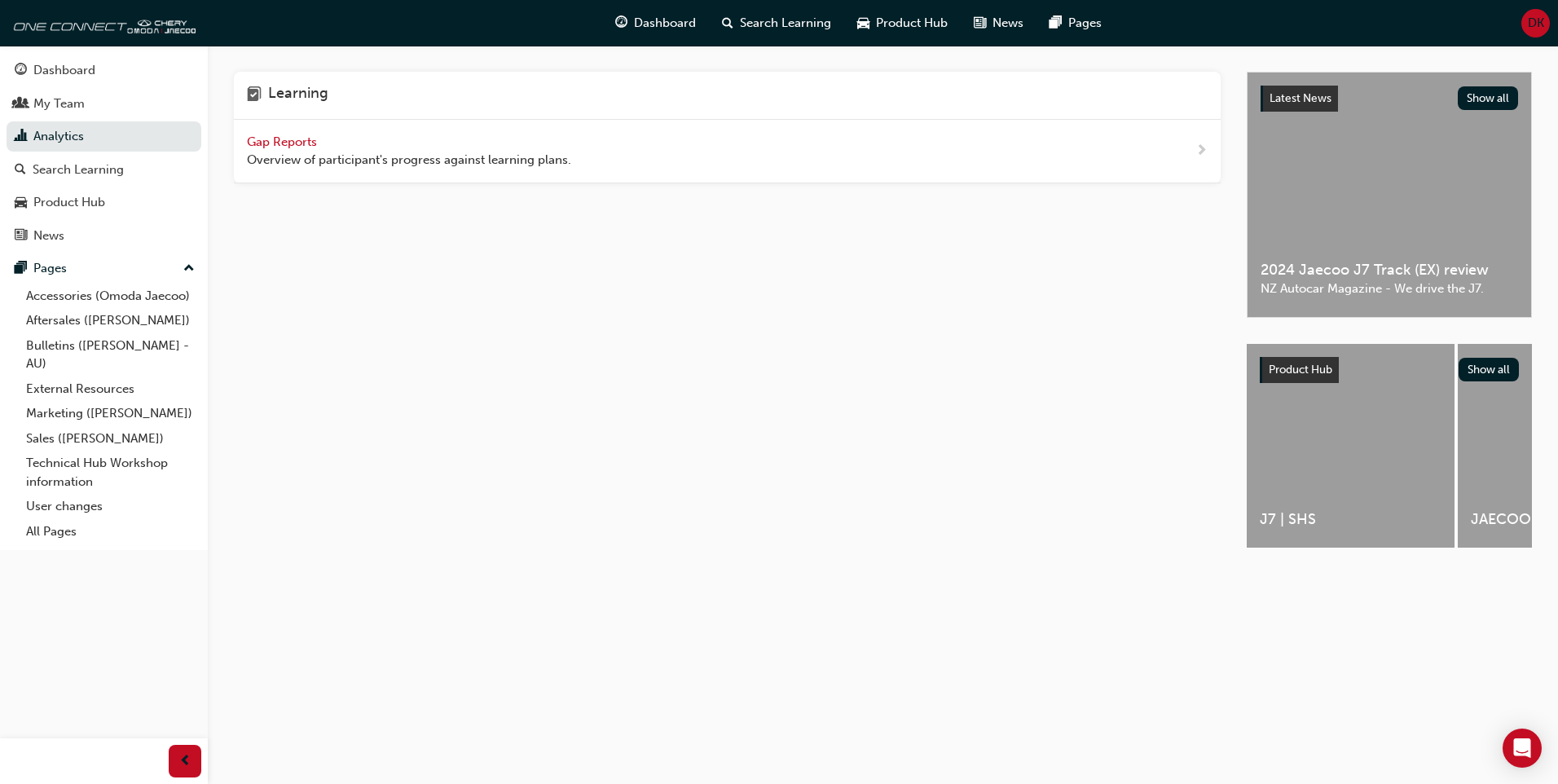
click at [294, 142] on span "Gap Reports" at bounding box center [283, 141] width 73 height 14
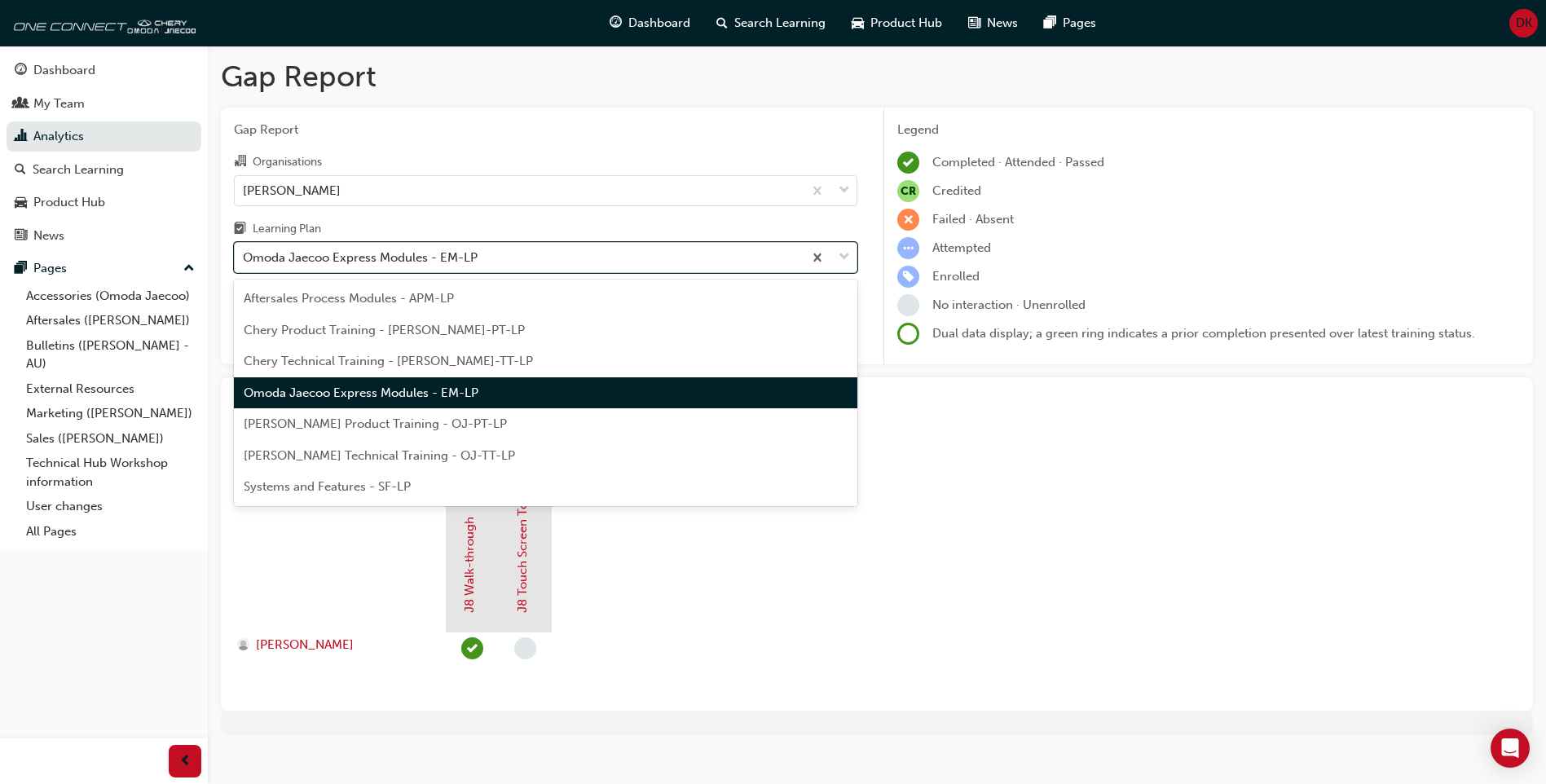
click at [397, 247] on div "Omoda Jaecoo Express Modules - EM-LP" at bounding box center [519, 258] width 568 height 29
click at [244, 250] on input "Learning Plan option Omoda Jaecoo Express Modules - EM-LP focused, 4 of 7. 7 re…" at bounding box center [243, 257] width 2 height 13
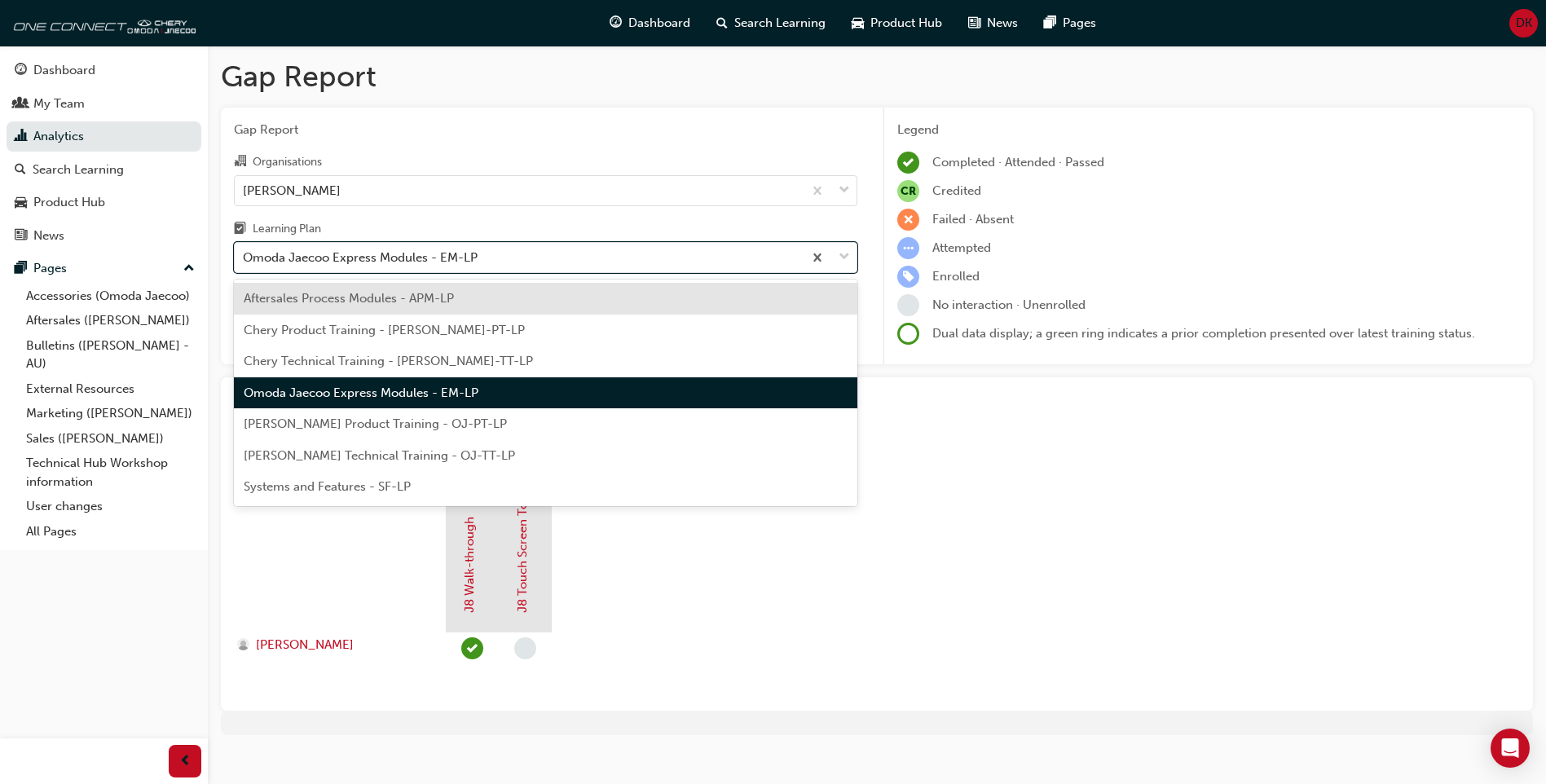
click at [393, 301] on span "Aftersales Process Modules - APM-LP" at bounding box center [349, 297] width 211 height 14
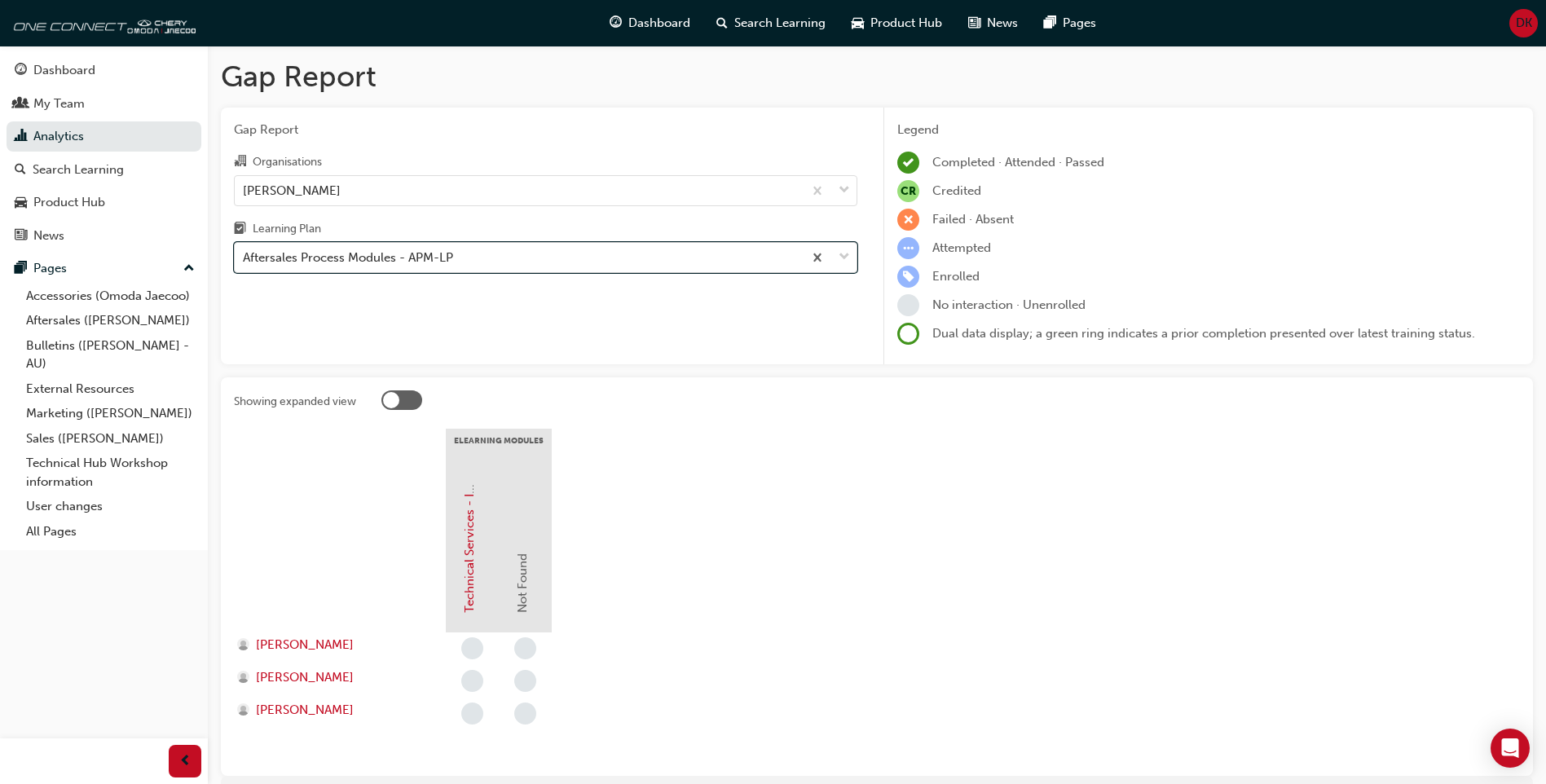
click at [409, 258] on div "Aftersales Process Modules - APM-LP" at bounding box center [348, 258] width 211 height 19
click at [244, 258] on input "Learning Plan option Aftersales Process Modules - APM-LP, selected. 0 results a…" at bounding box center [243, 257] width 2 height 13
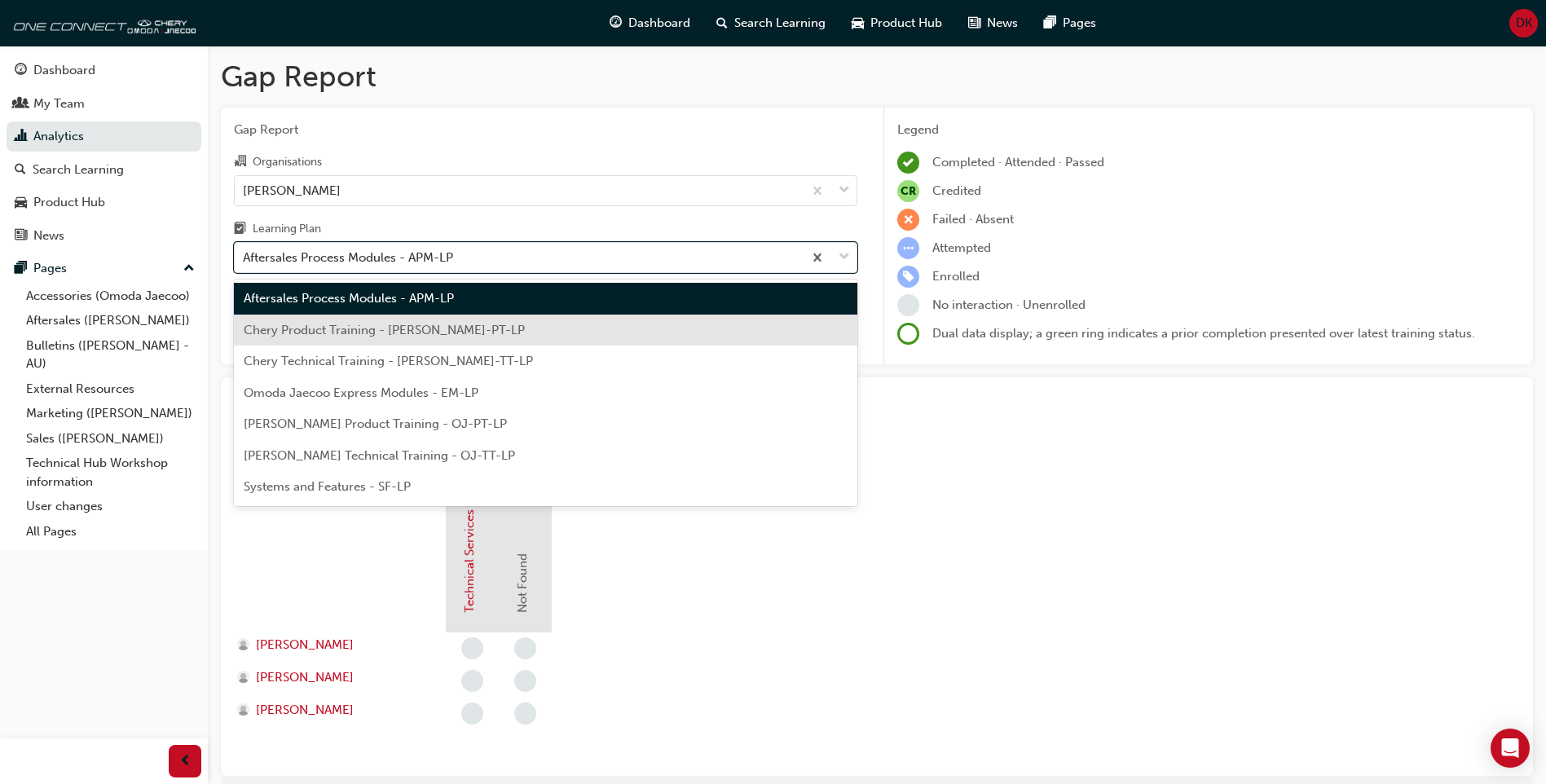
click at [428, 328] on span "Chery Product Training - [PERSON_NAME]-PT-LP" at bounding box center [384, 329] width 281 height 14
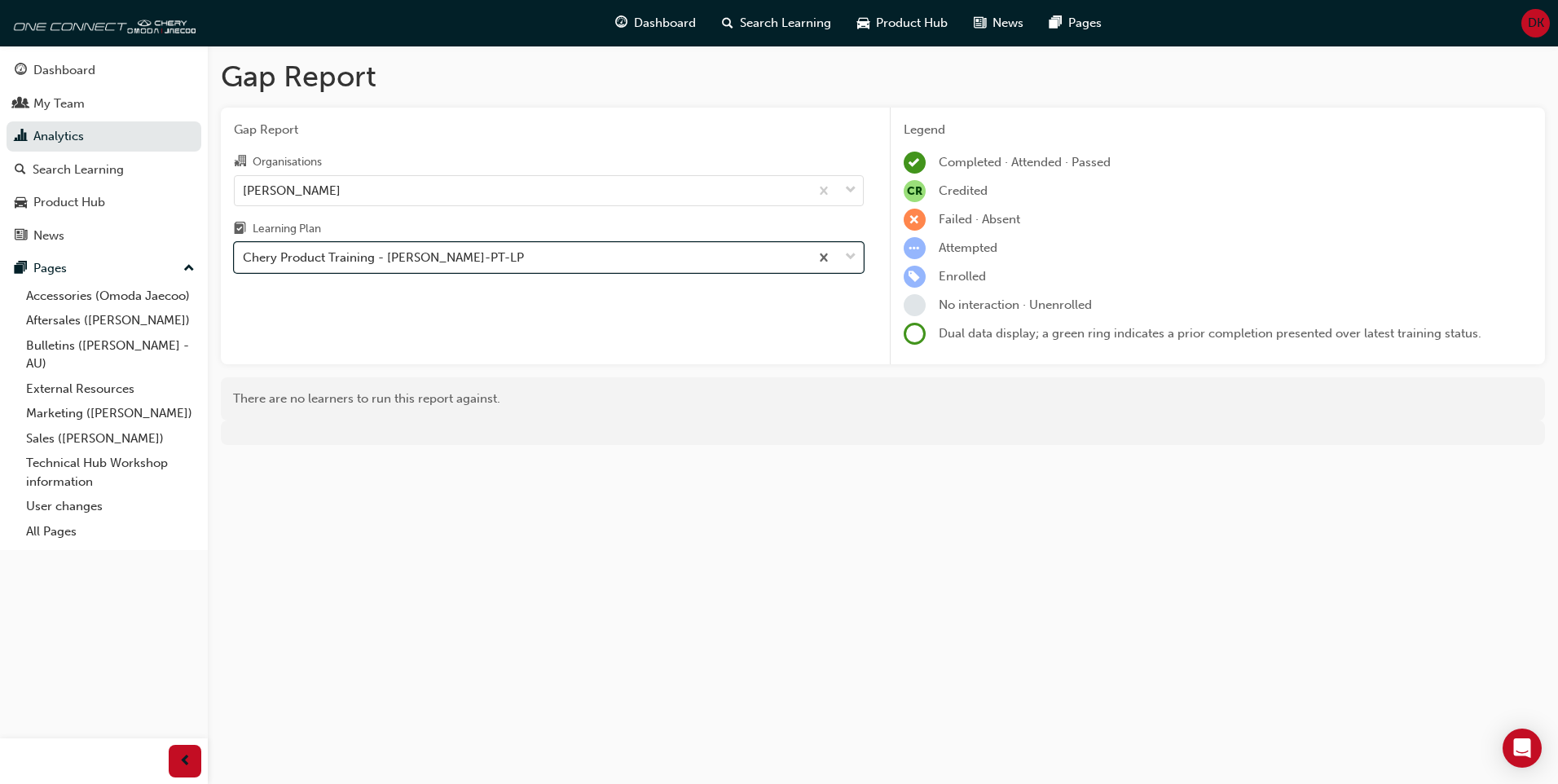
click at [470, 263] on div "Chery Product Training - CHAU-PT-LP" at bounding box center [522, 258] width 574 height 29
click at [244, 263] on input "Learning Plan option Chery Product Training - CHAU-PT-LP, selected. 0 results a…" at bounding box center [243, 257] width 2 height 13
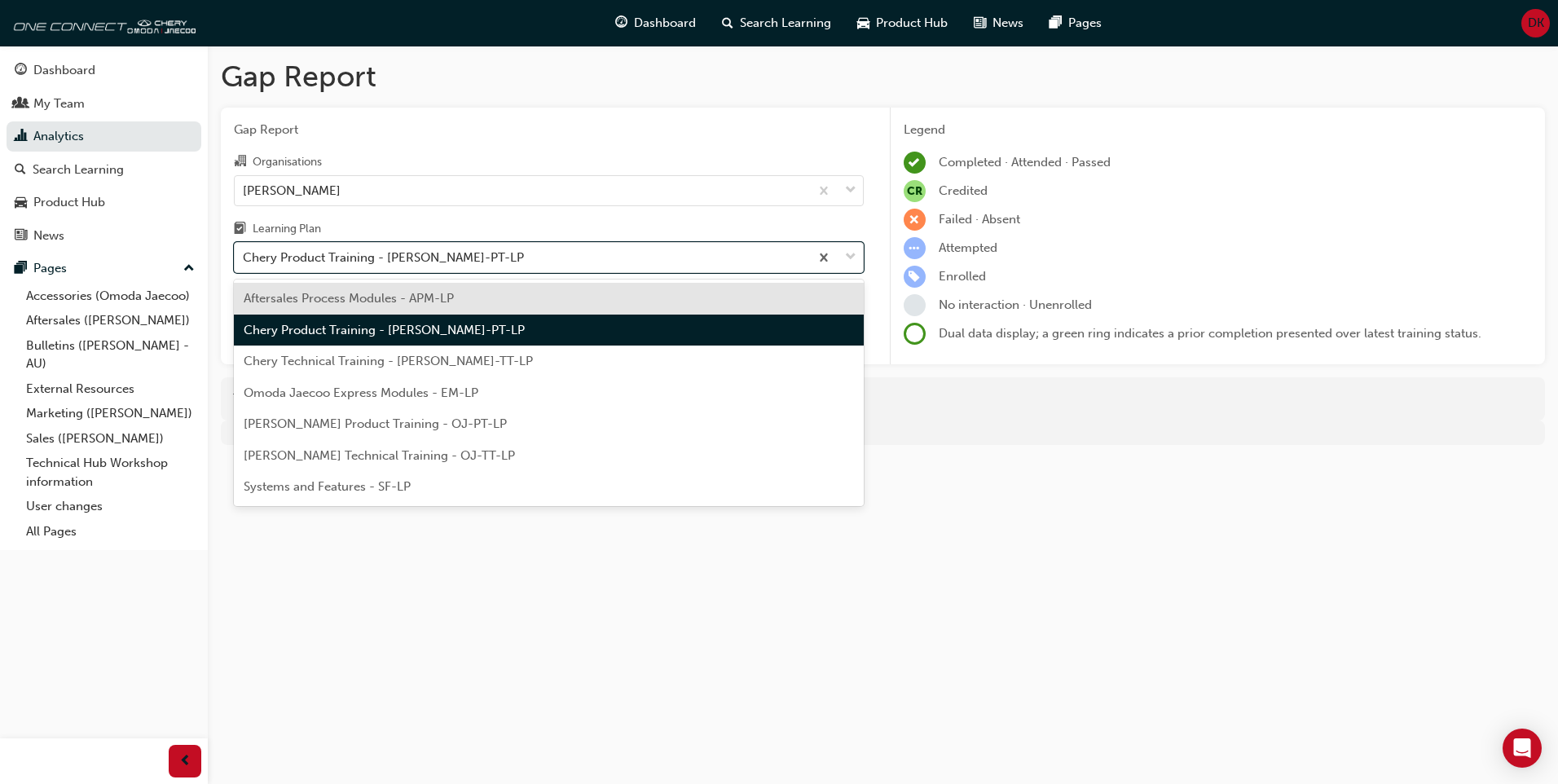
click at [467, 375] on div "Chery Technical Training - CHAU-TT-LP" at bounding box center [549, 361] width 630 height 32
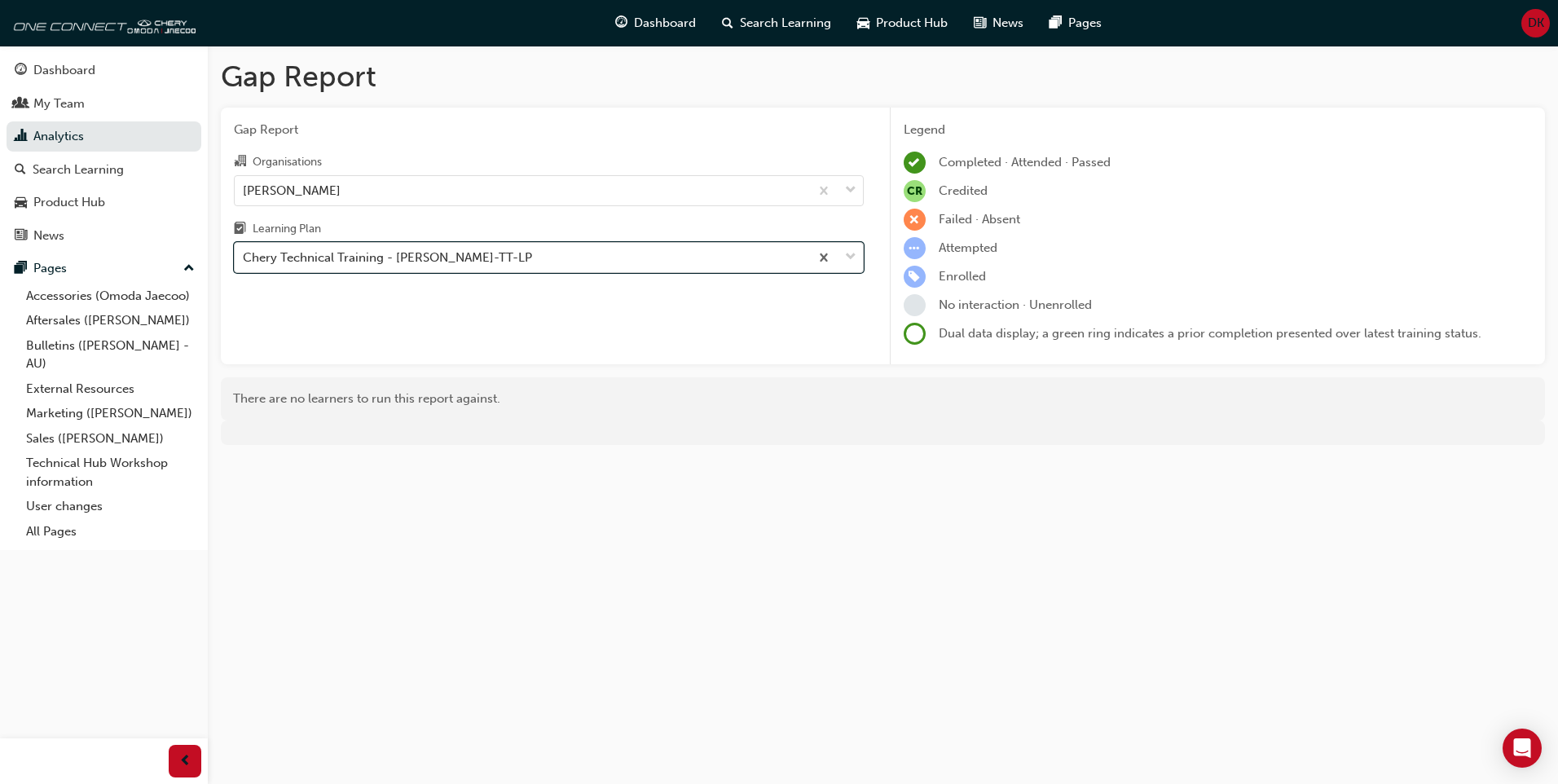
click at [511, 251] on div "Chery Technical Training - CHAU-TT-LP" at bounding box center [522, 258] width 574 height 29
click at [244, 251] on input "Learning Plan option Chery Technical Training - CHAU-TT-LP, selected. 0 results…" at bounding box center [243, 257] width 2 height 13
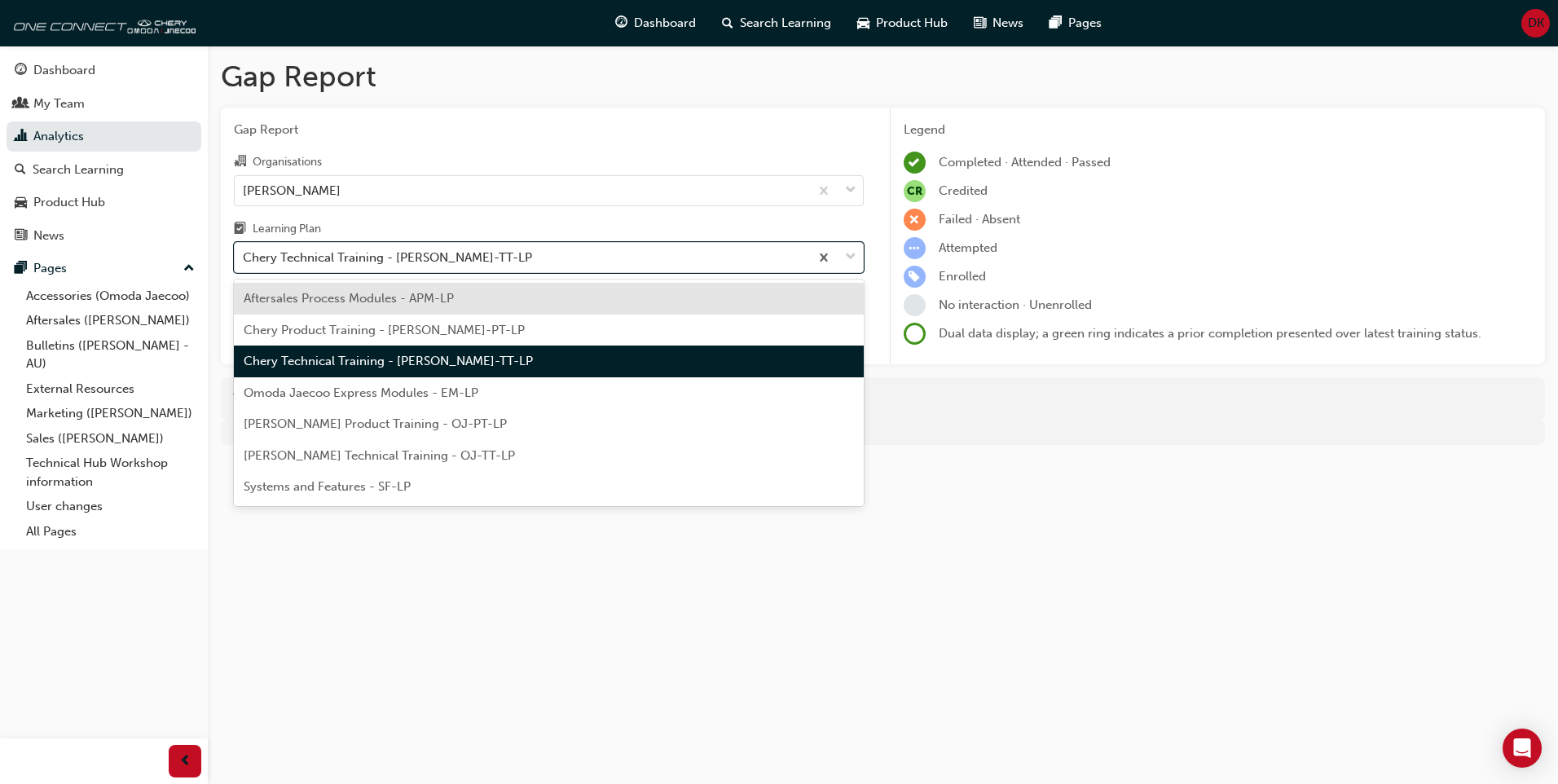
click at [482, 413] on div "Omoda Jaecoo Product Training - OJ-PT-LP" at bounding box center [549, 424] width 630 height 32
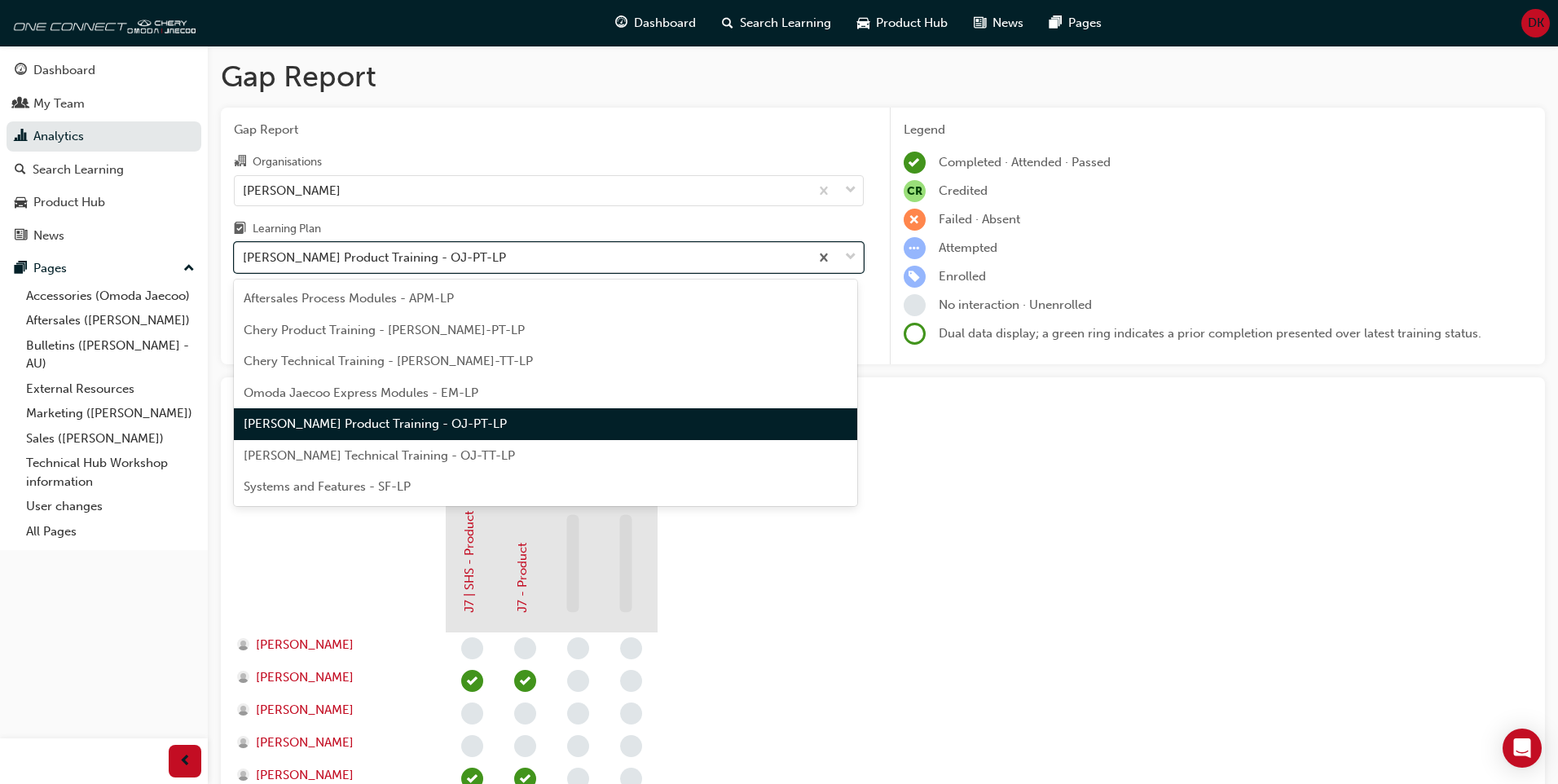
click at [528, 270] on div "Omoda Jaecoo Product Training - OJ-PT-LP" at bounding box center [522, 258] width 574 height 29
click at [244, 264] on input "Learning Plan option Omoda Jaecoo Product Training - OJ-PT-LP, selected. option…" at bounding box center [243, 257] width 2 height 13
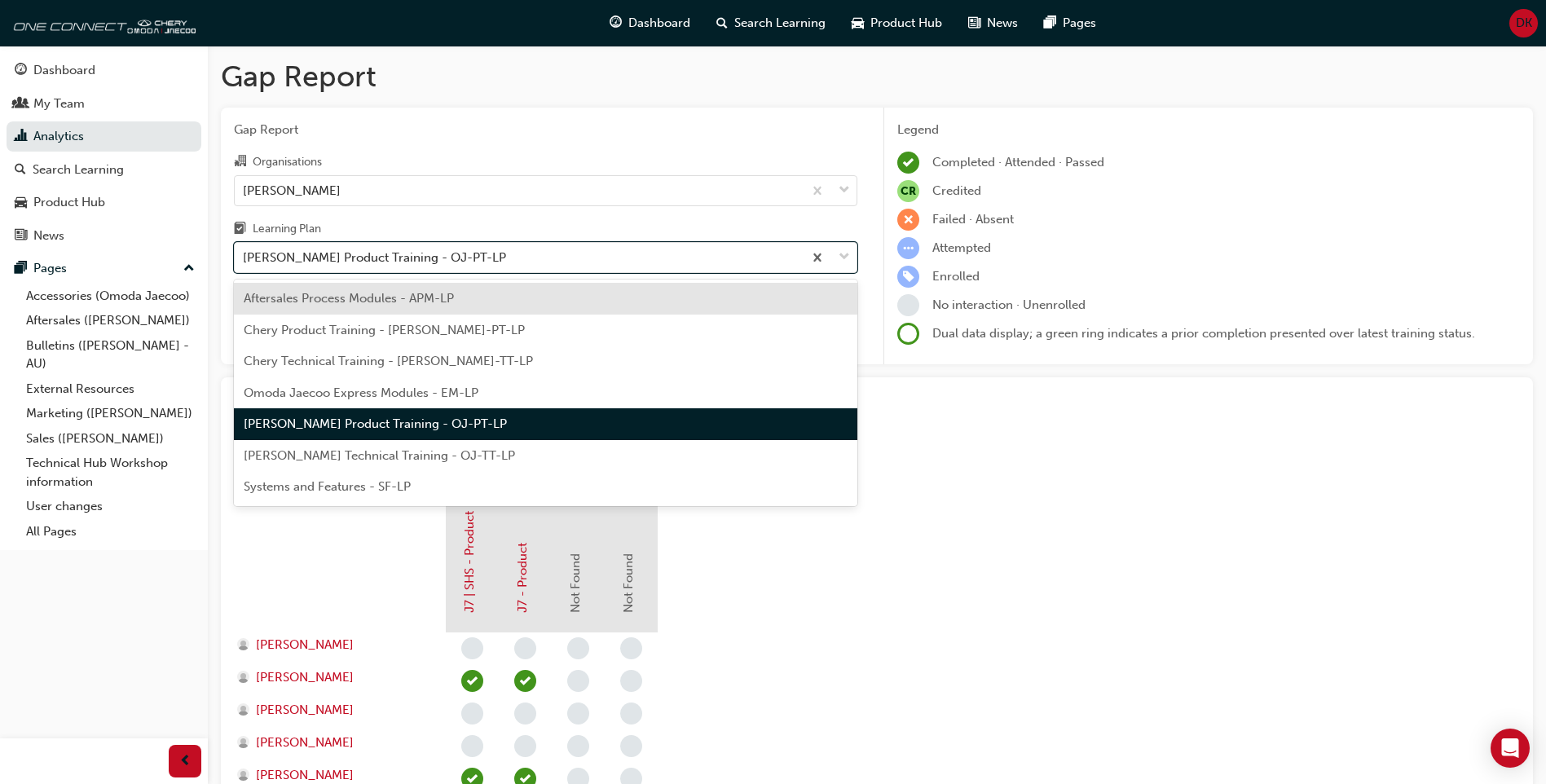
click at [530, 376] on div "Chery Technical Training - CHAU-TT-LP" at bounding box center [546, 361] width 623 height 32
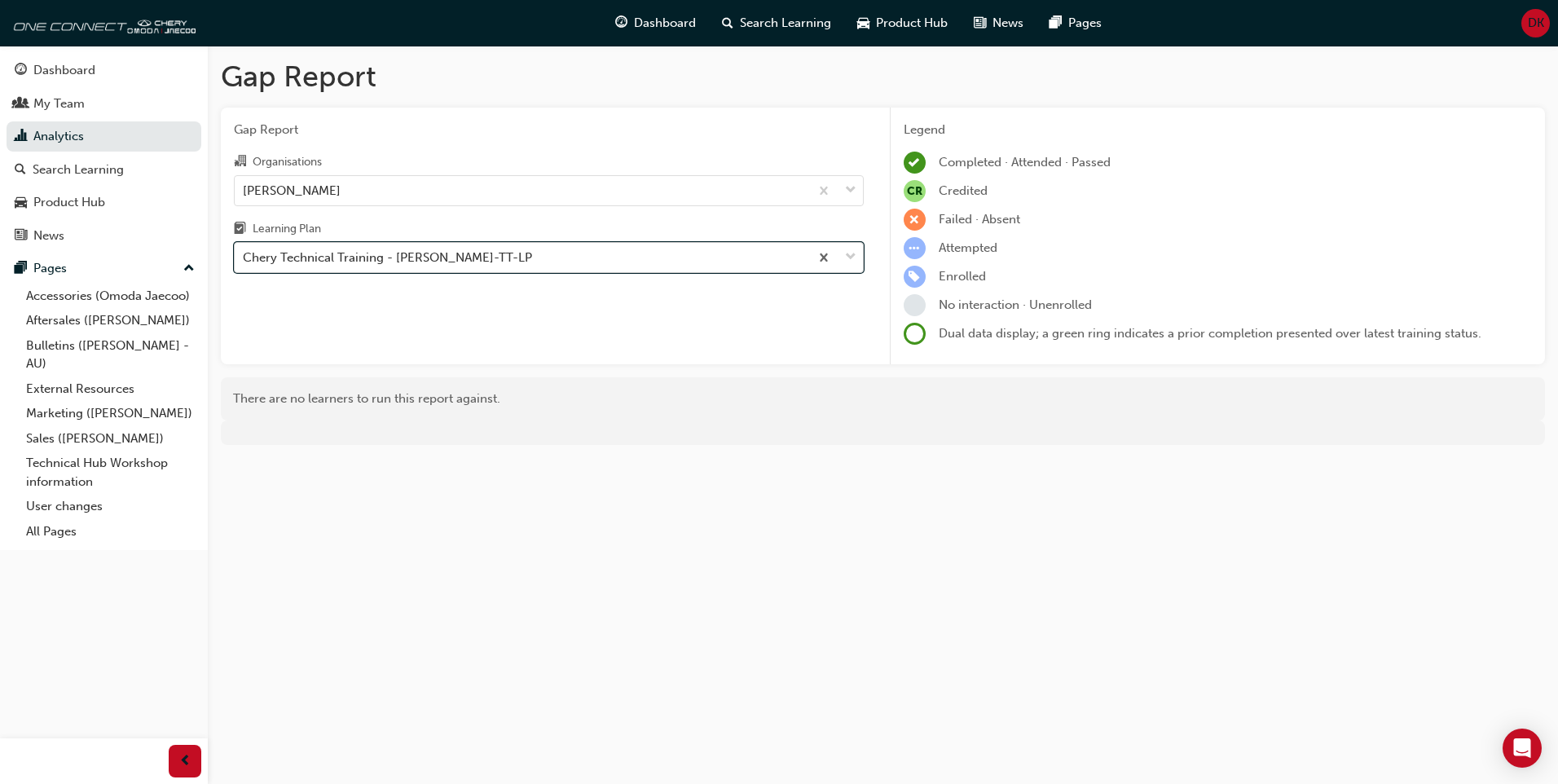
click at [536, 246] on div "Chery Technical Training - CHAU-TT-LP" at bounding box center [522, 258] width 574 height 29
click at [244, 250] on input "Learning Plan option Chery Technical Training - CHAU-TT-LP, selected. 0 results…" at bounding box center [243, 257] width 2 height 13
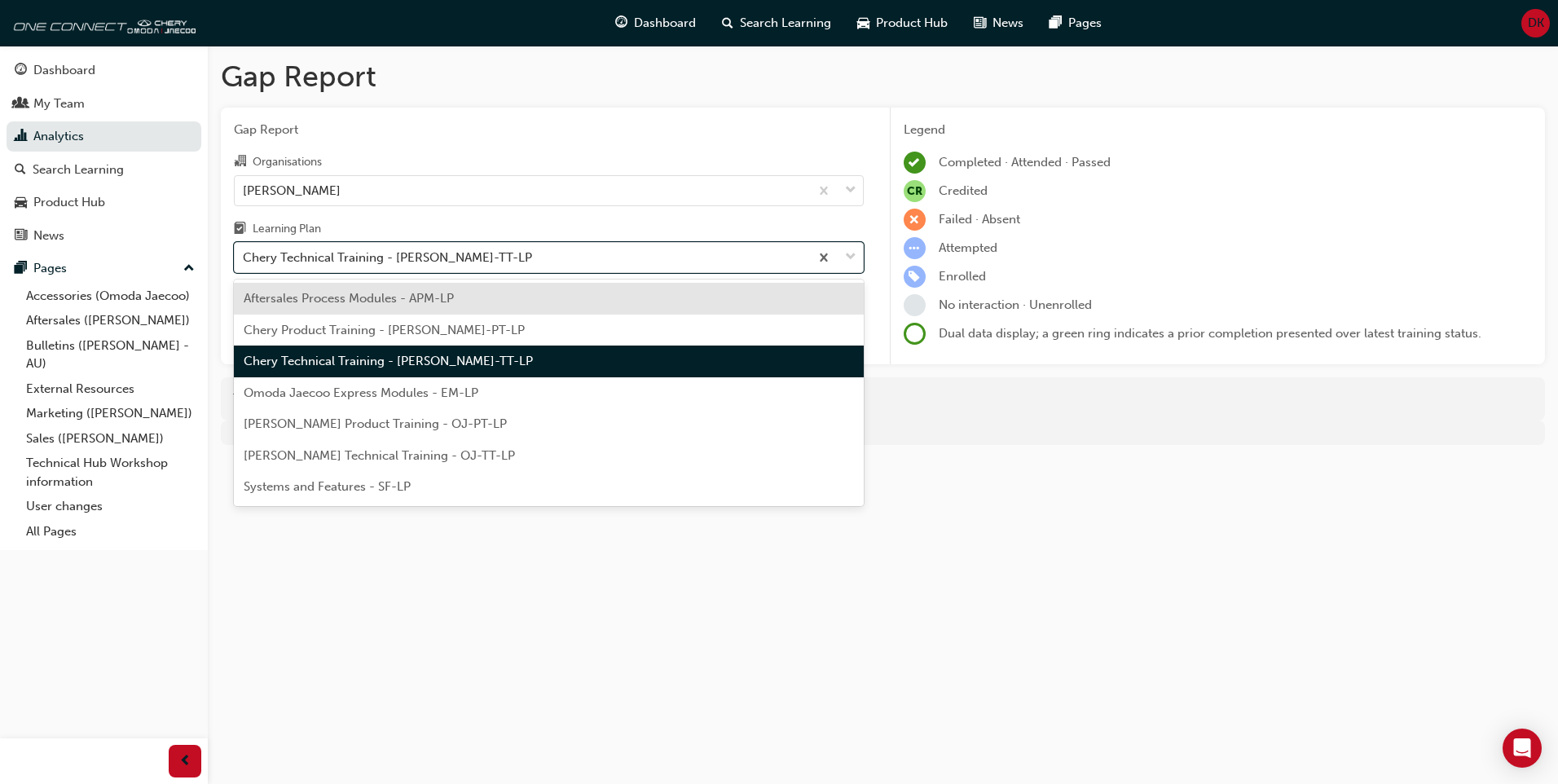
click at [405, 397] on span "Omoda Jaecoo Express Modules - EM-LP" at bounding box center [360, 392] width 235 height 14
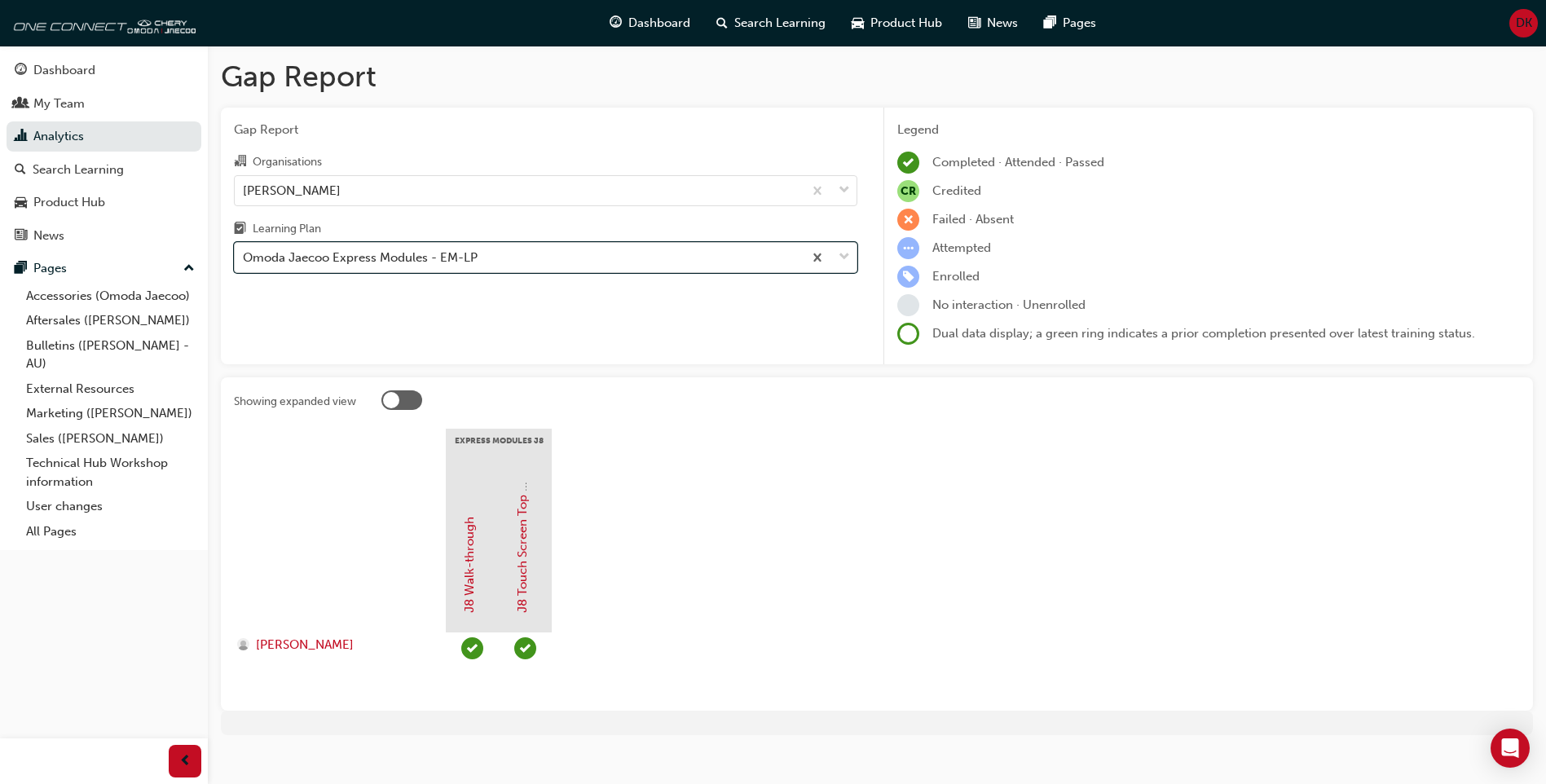
click at [474, 248] on div "Omoda Jaecoo Express Modules - EM-LP" at bounding box center [360, 258] width 235 height 19
click at [244, 250] on input "Learning Plan option Omoda Jaecoo Express Modules - EM-LP, selected. 0 results …" at bounding box center [243, 257] width 2 height 13
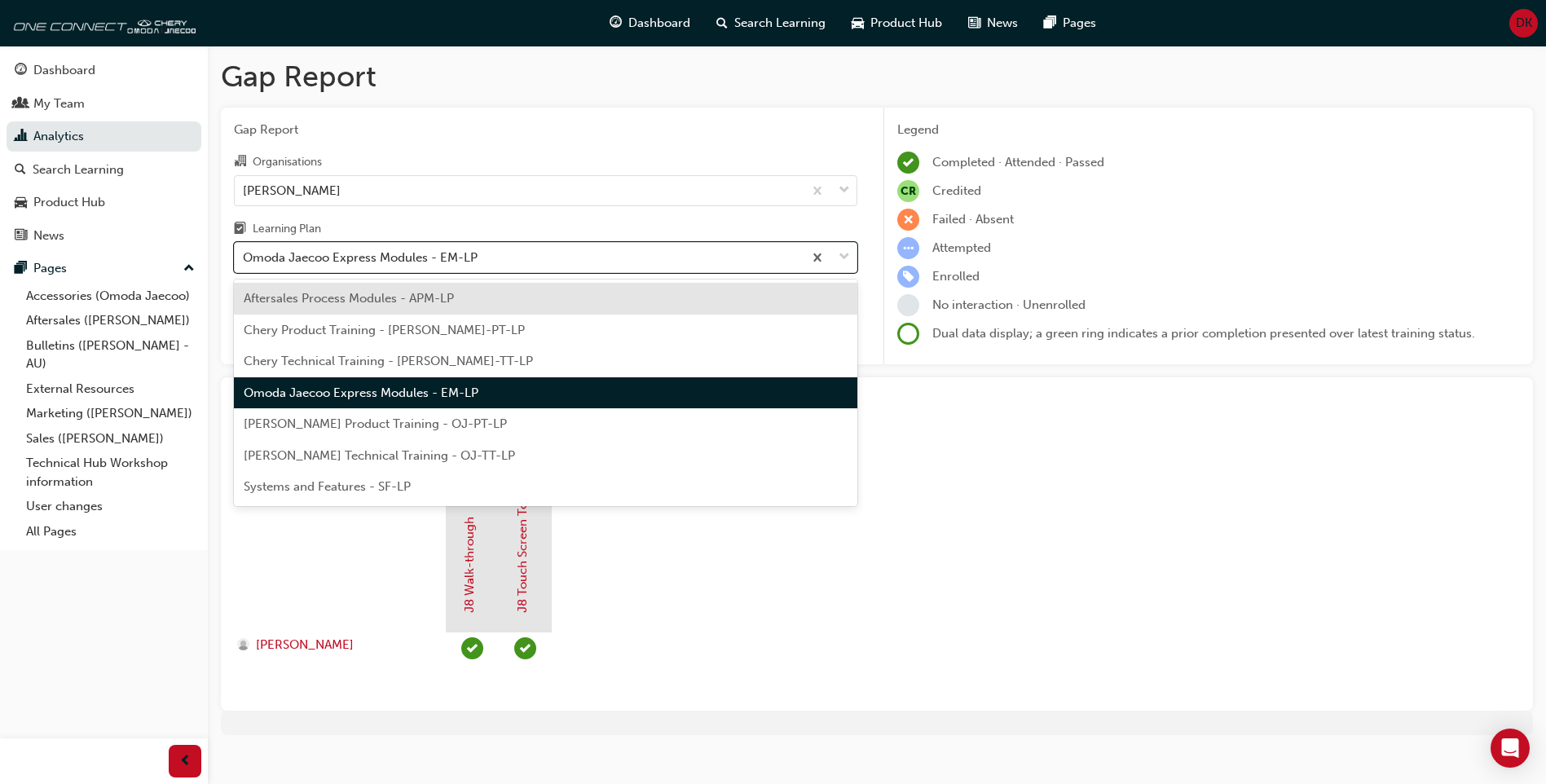
click at [442, 429] on span "Omoda Jaecoo Product Training - OJ-PT-LP" at bounding box center [375, 423] width 264 height 14
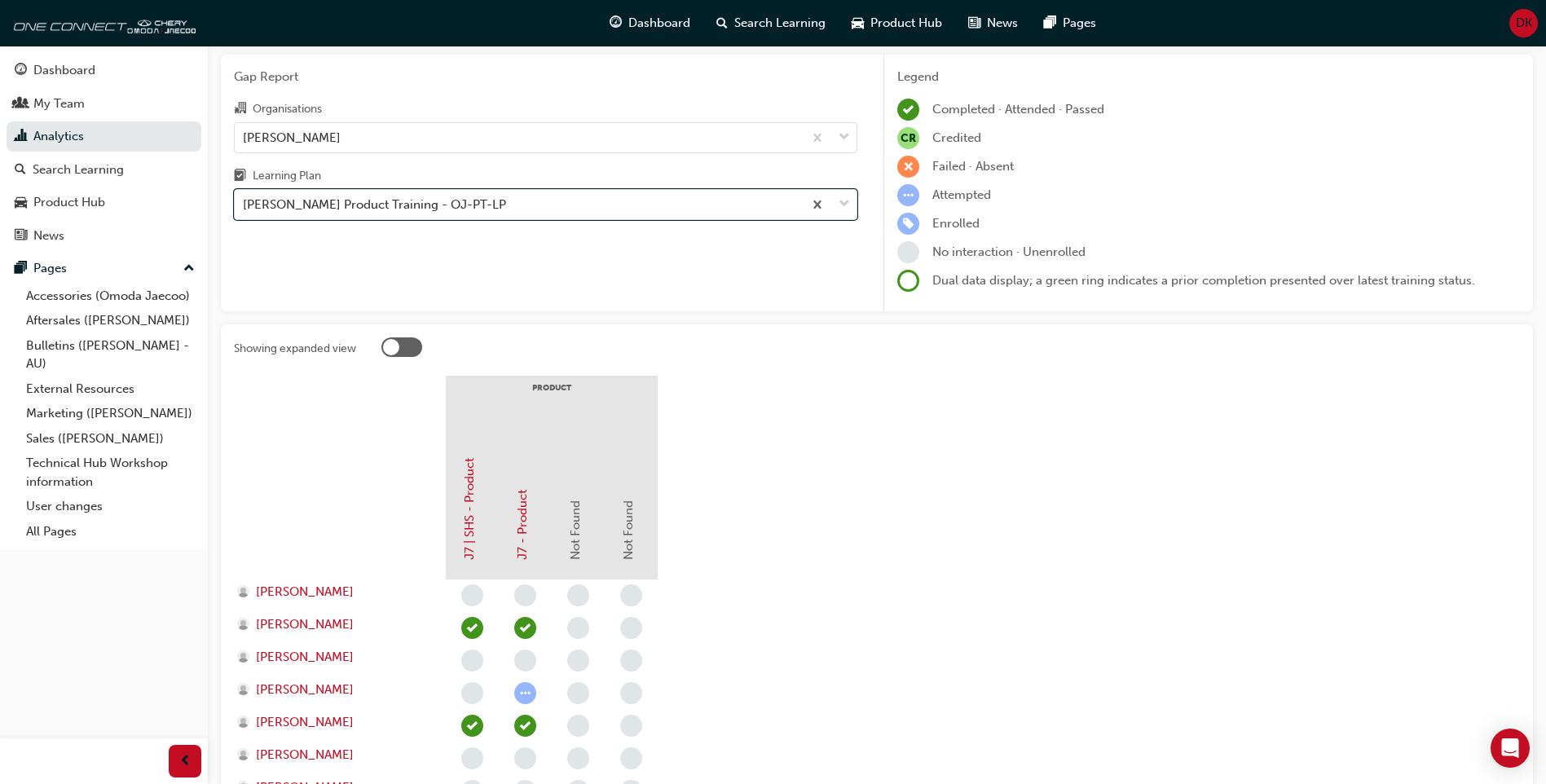
scroll to position [82, 0]
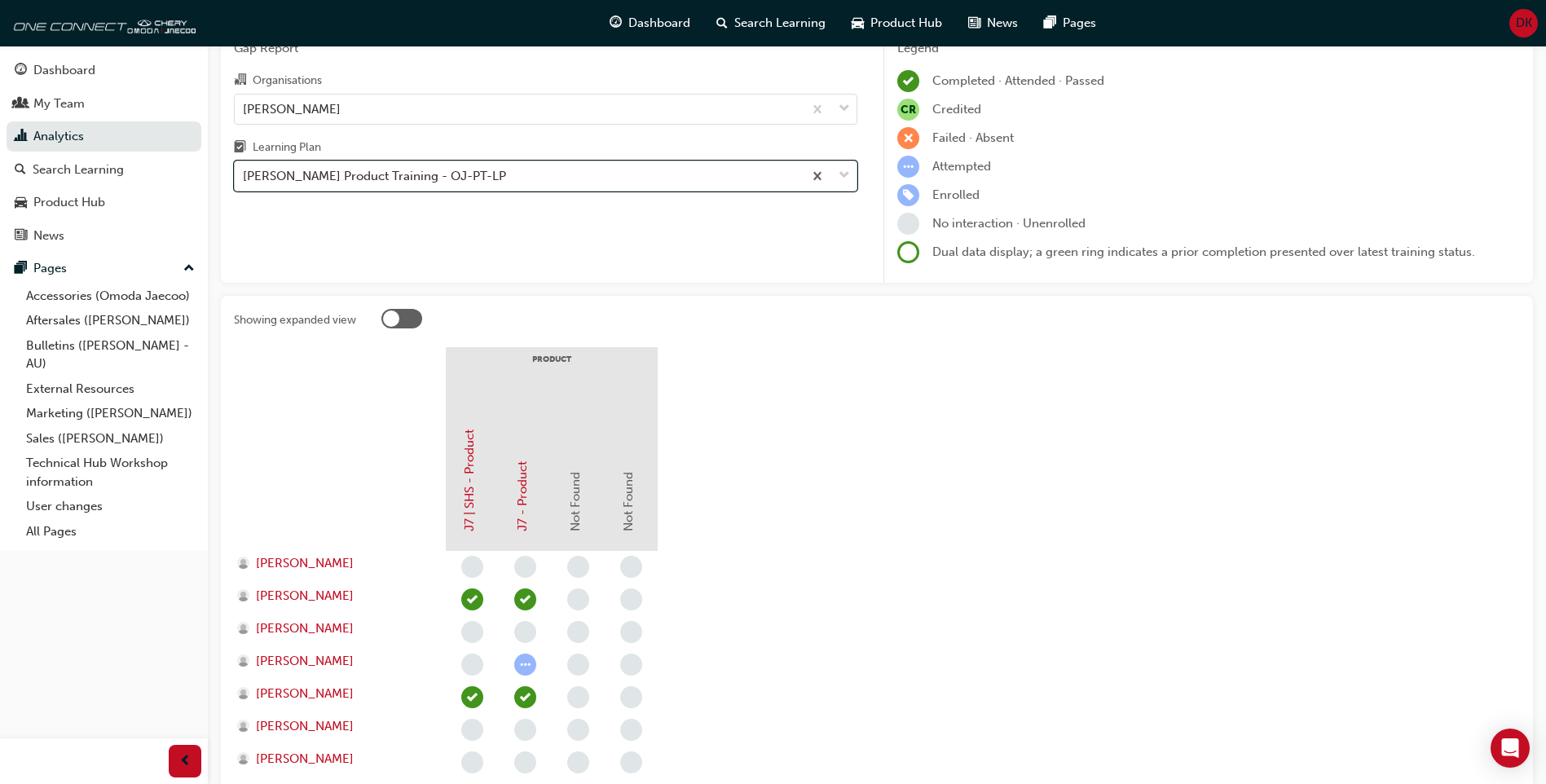
click at [564, 180] on div "Omoda Jaecoo Product Training - OJ-PT-LP" at bounding box center [519, 177] width 568 height 29
click at [244, 180] on input "Learning Plan option Omoda Jaecoo Product Training - OJ-PT-LP, selected. 0 resu…" at bounding box center [243, 175] width 2 height 13
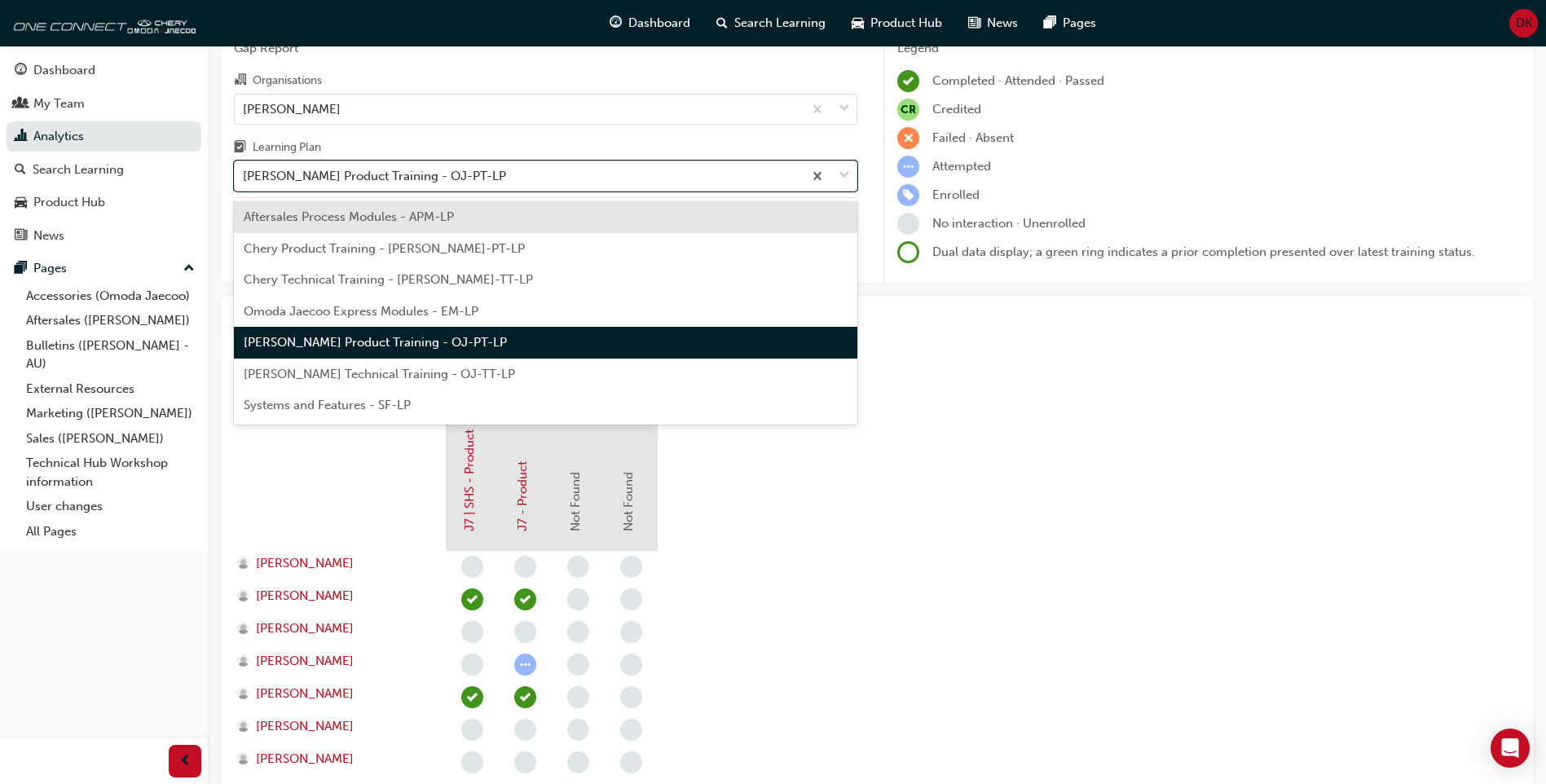
click at [515, 374] on div "Omoda Jaecoo Technical Training - OJ-TT-LP" at bounding box center [546, 375] width 623 height 32
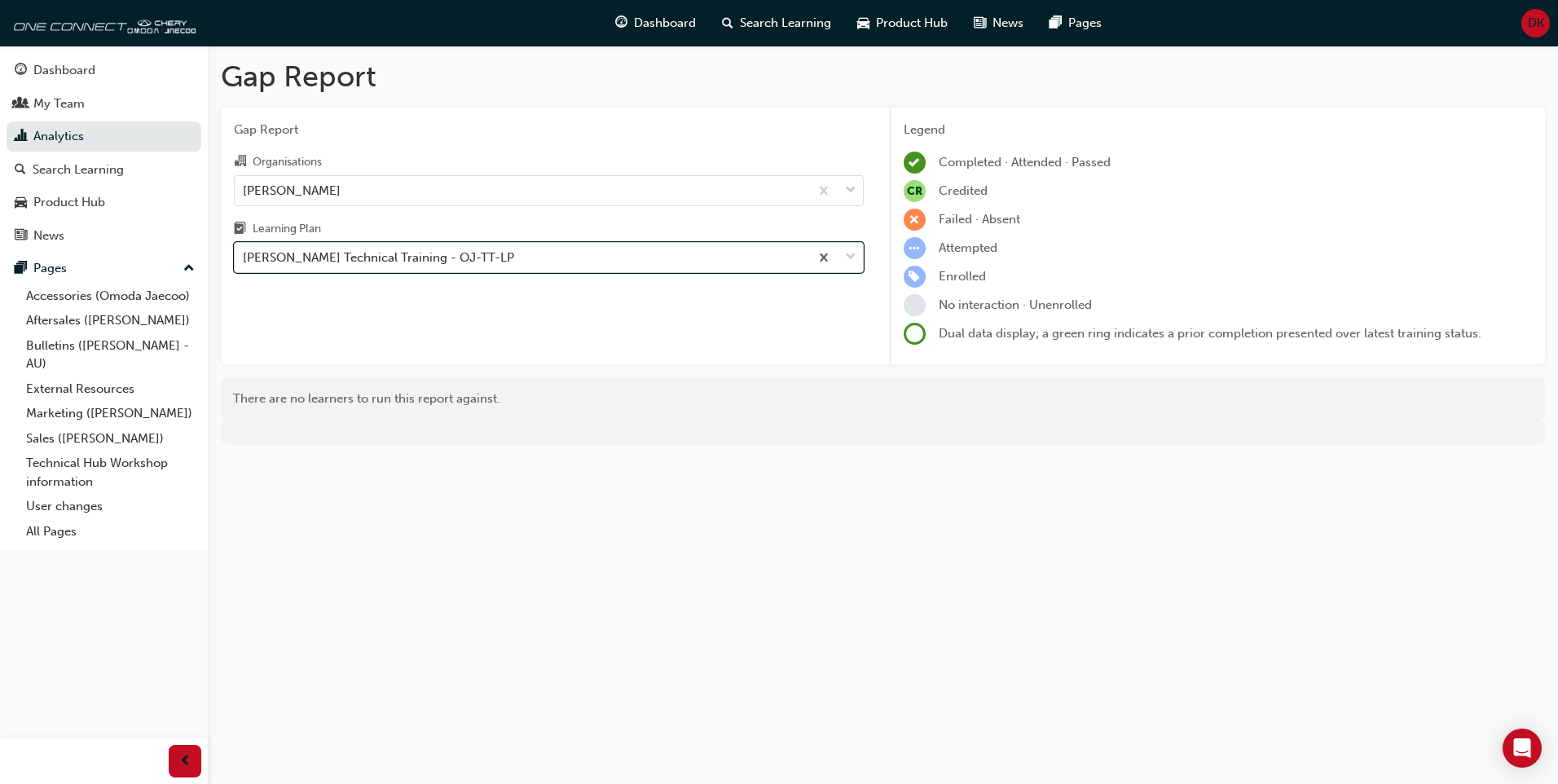
click at [501, 248] on div "Omoda Jaecoo Technical Training - OJ-TT-LP" at bounding box center [378, 258] width 271 height 19
click at [244, 250] on input "Learning Plan option Omoda Jaecoo Technical Training - OJ-TT-LP, selected. 0 re…" at bounding box center [243, 257] width 2 height 13
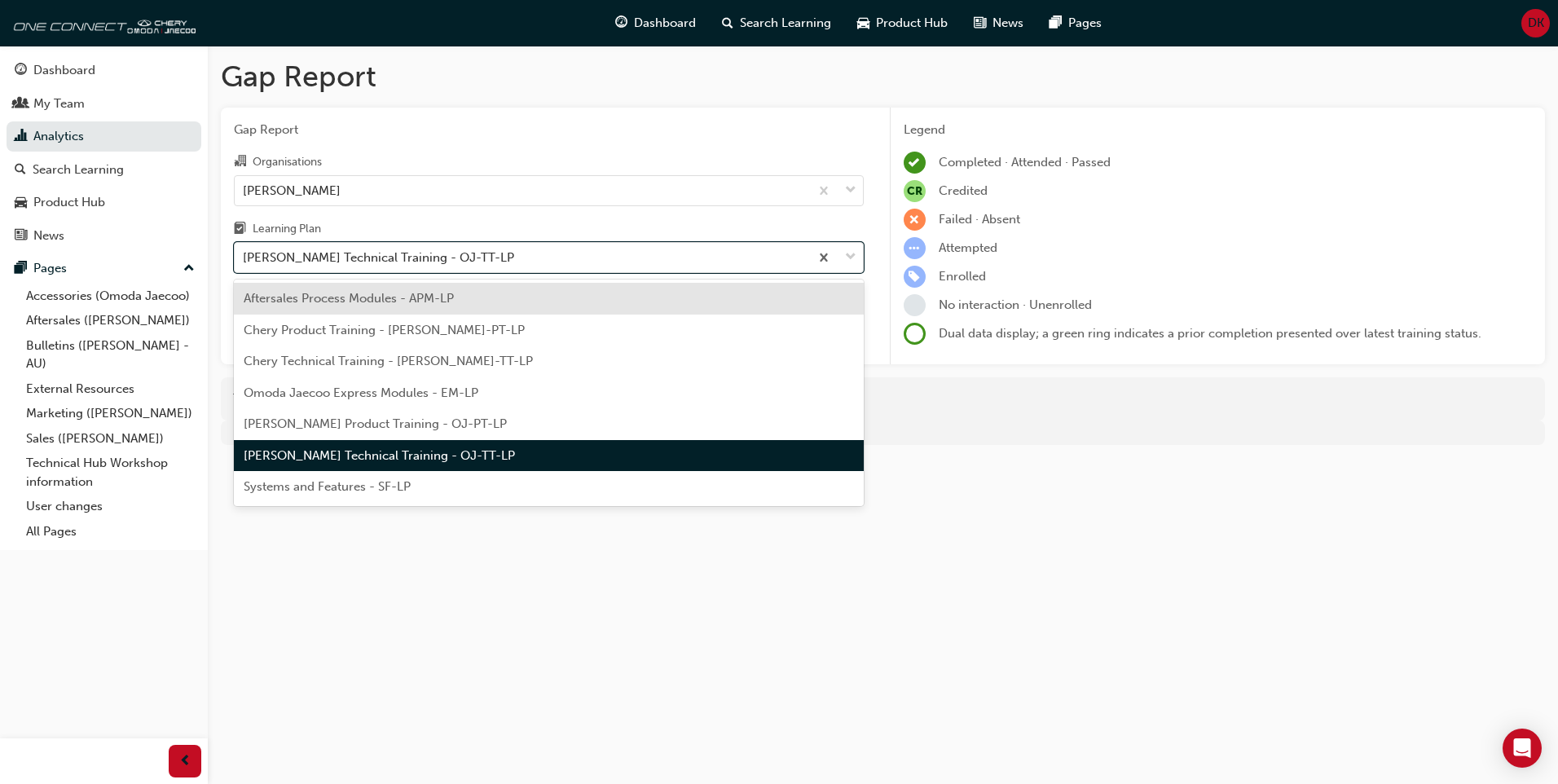
click at [433, 482] on div "Systems and Features - SF-LP" at bounding box center [549, 487] width 630 height 32
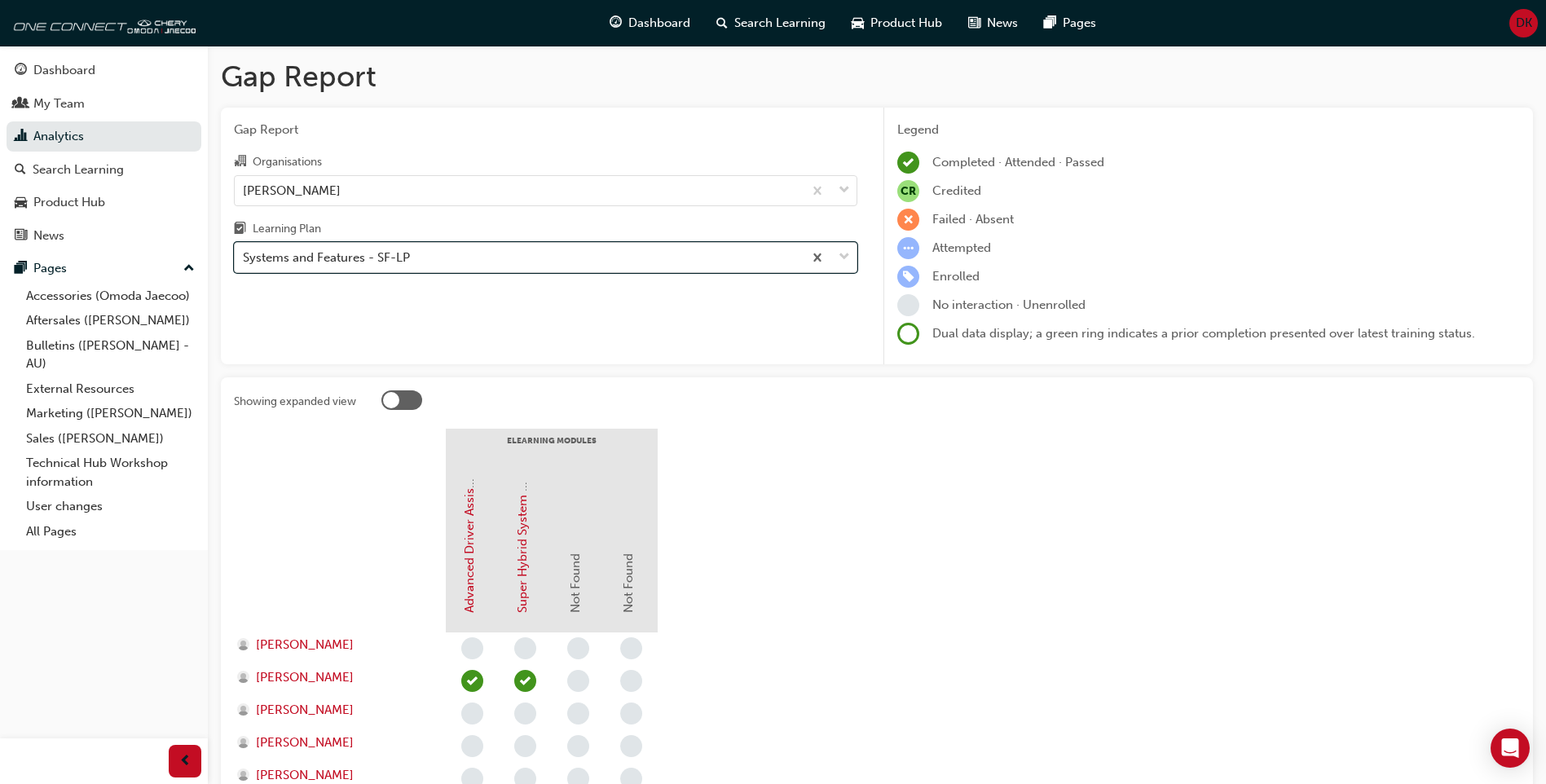
click at [664, 249] on div "Systems and Features - SF-LP" at bounding box center [519, 258] width 568 height 29
click at [244, 250] on input "Learning Plan option Systems and Features - SF-LP, selected. 0 results availabl…" at bounding box center [243, 257] width 2 height 13
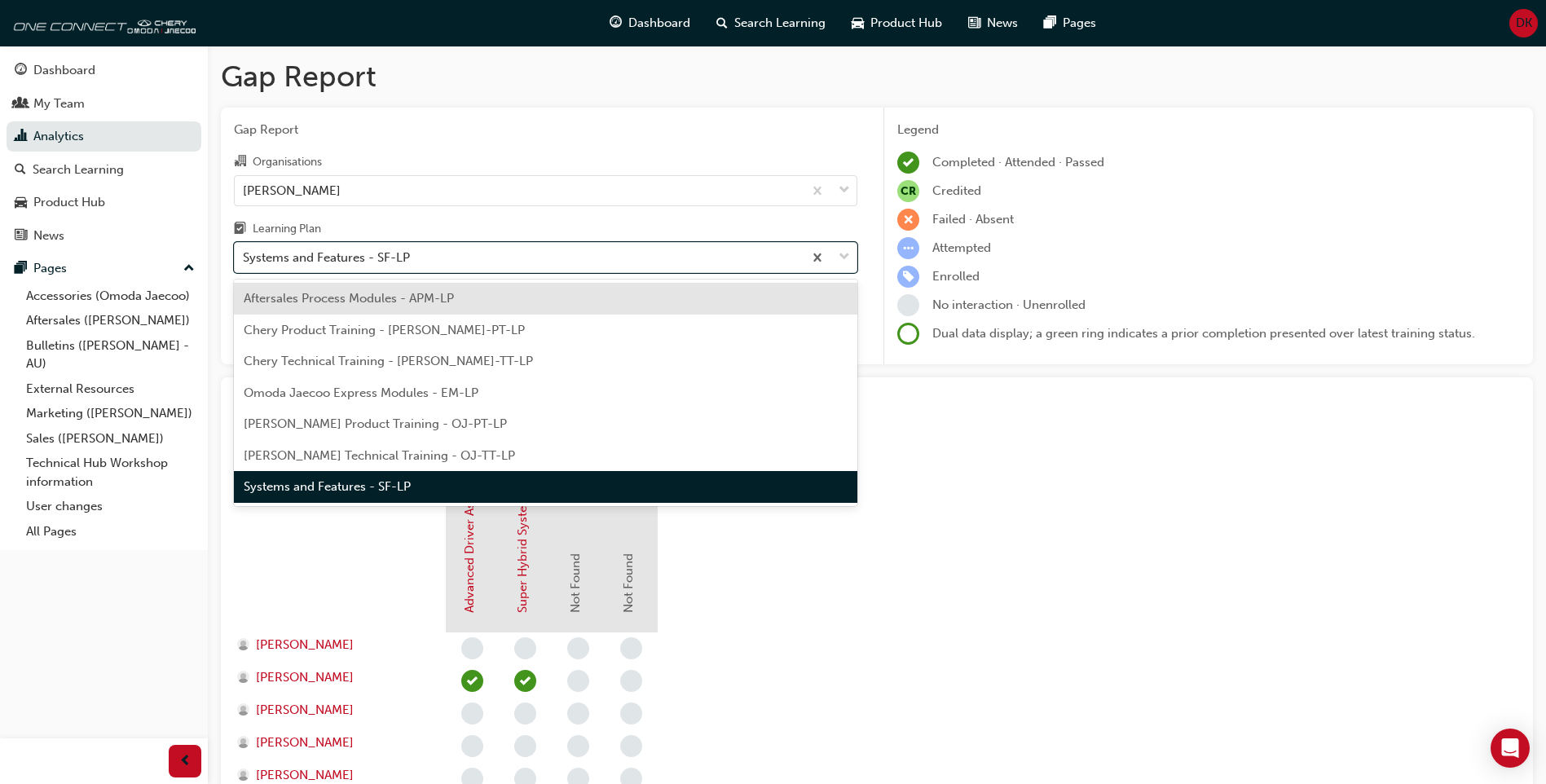
click at [617, 294] on div "Aftersales Process Modules - APM-LP" at bounding box center [546, 299] width 623 height 32
